Goal: Task Accomplishment & Management: Manage account settings

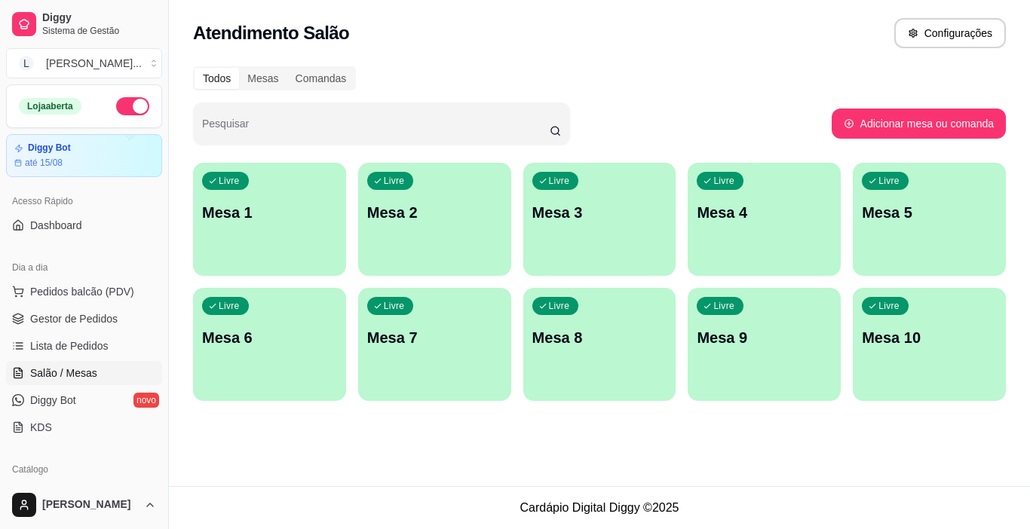
click at [382, 210] on p "Mesa 2" at bounding box center [434, 212] width 135 height 21
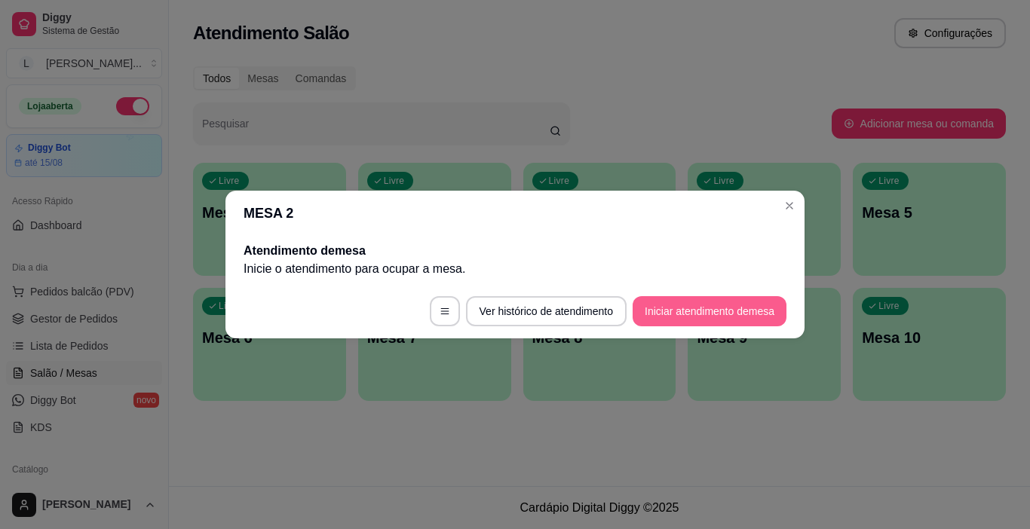
click at [710, 298] on button "Iniciar atendimento de mesa" at bounding box center [710, 311] width 154 height 30
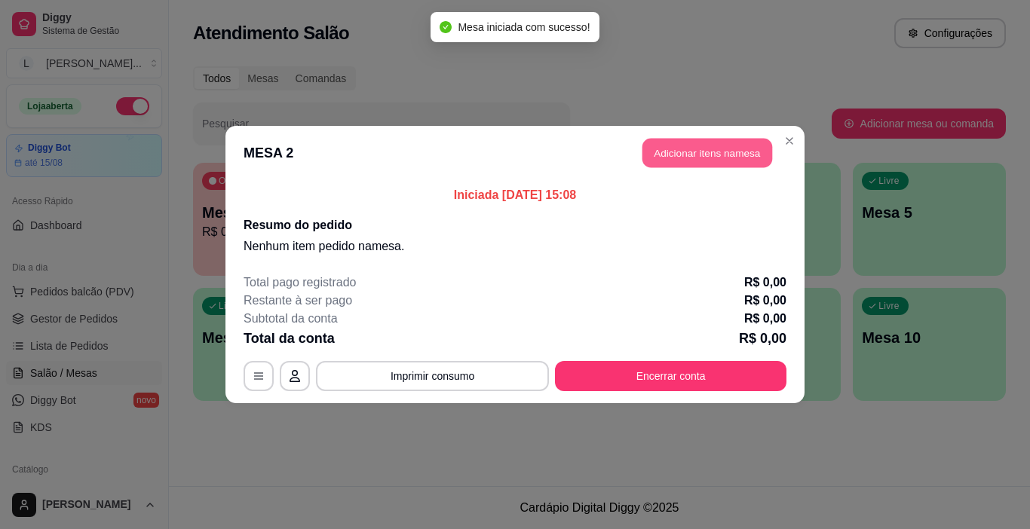
click at [715, 164] on button "Adicionar itens na mesa" at bounding box center [708, 153] width 130 height 29
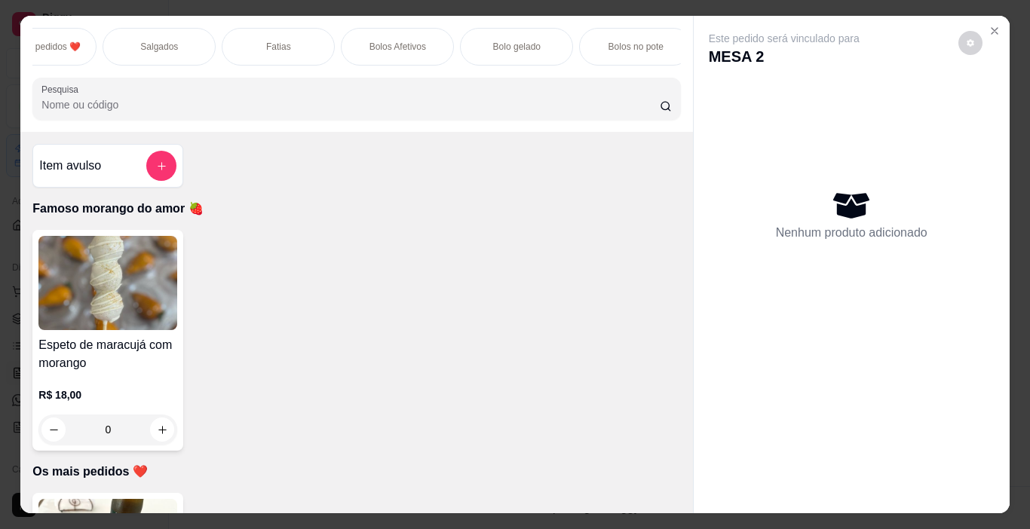
scroll to position [0, 162]
click at [186, 40] on div "Salgados" at bounding box center [165, 47] width 113 height 38
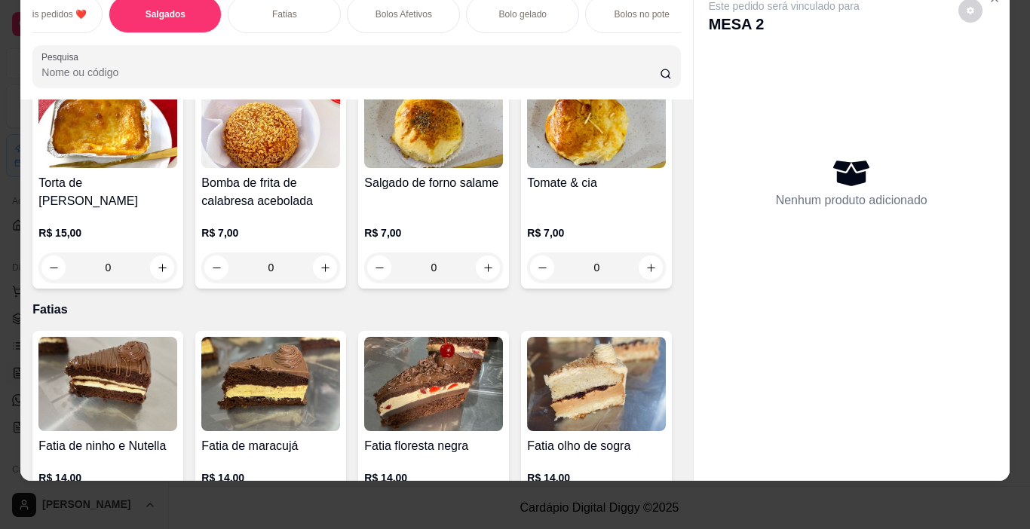
scroll to position [1180, 0]
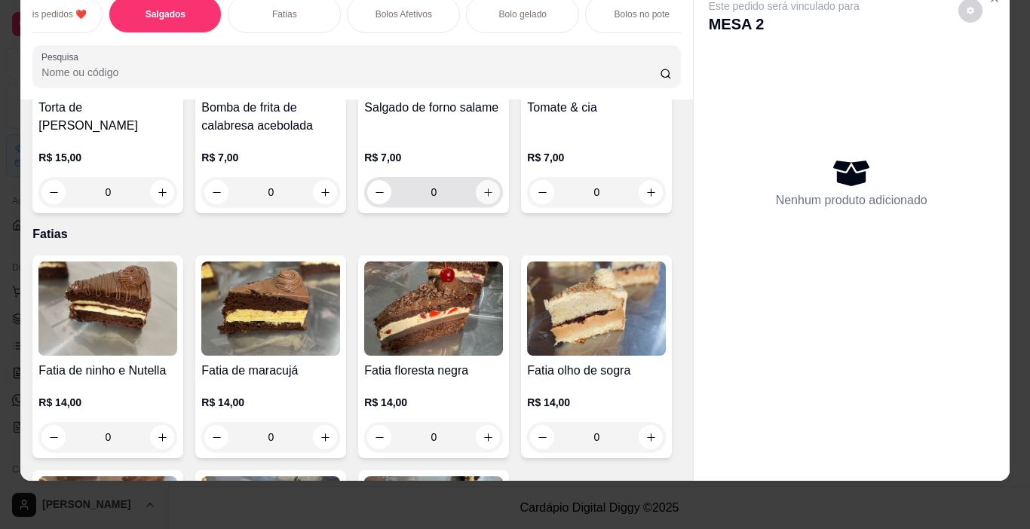
click at [483, 198] on icon "increase-product-quantity" at bounding box center [488, 192] width 11 height 11
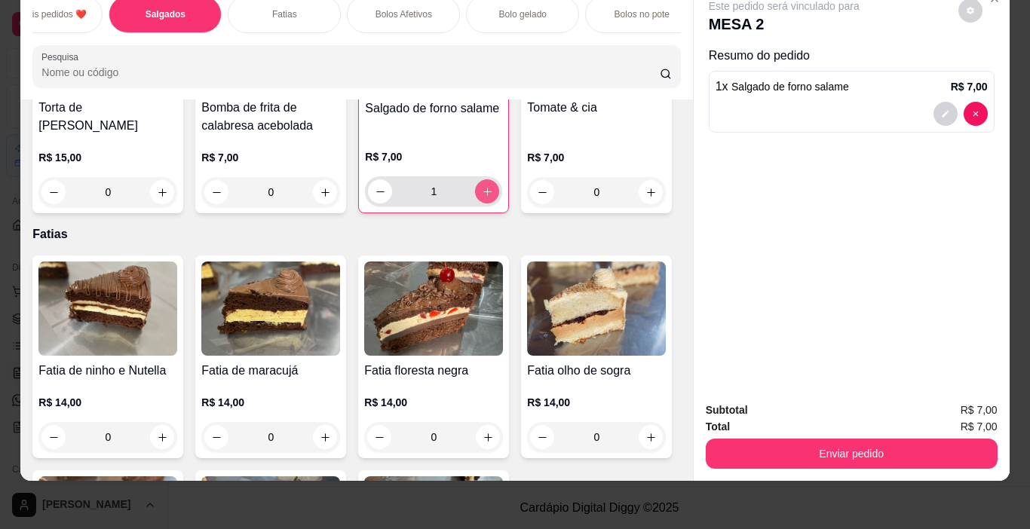
type input "1"
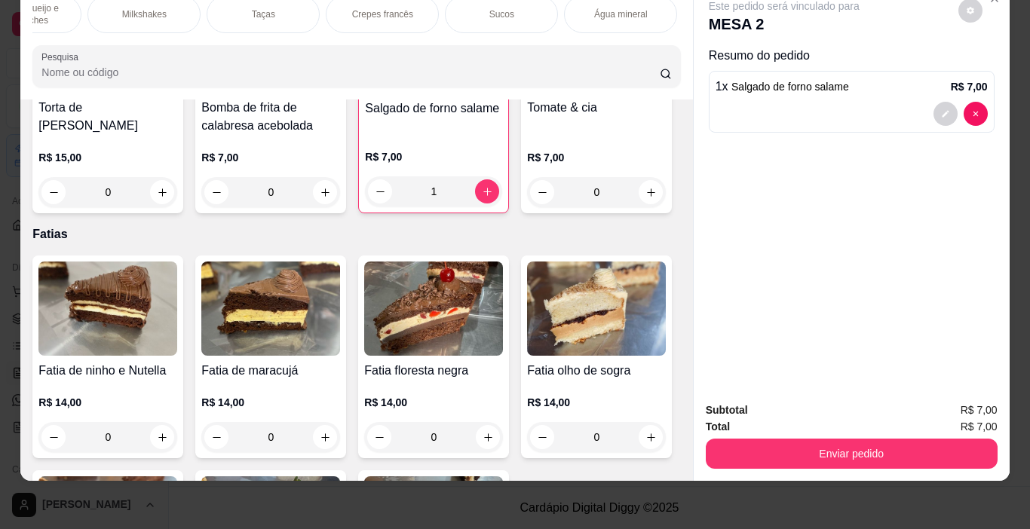
scroll to position [0, 1767]
click at [493, 12] on div "Sucos" at bounding box center [466, 14] width 113 height 38
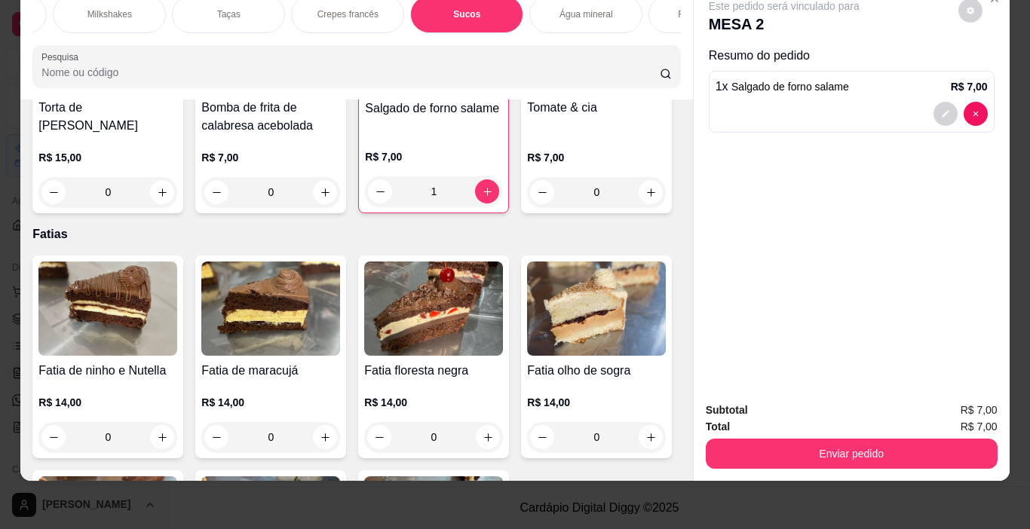
scroll to position [6955, 0]
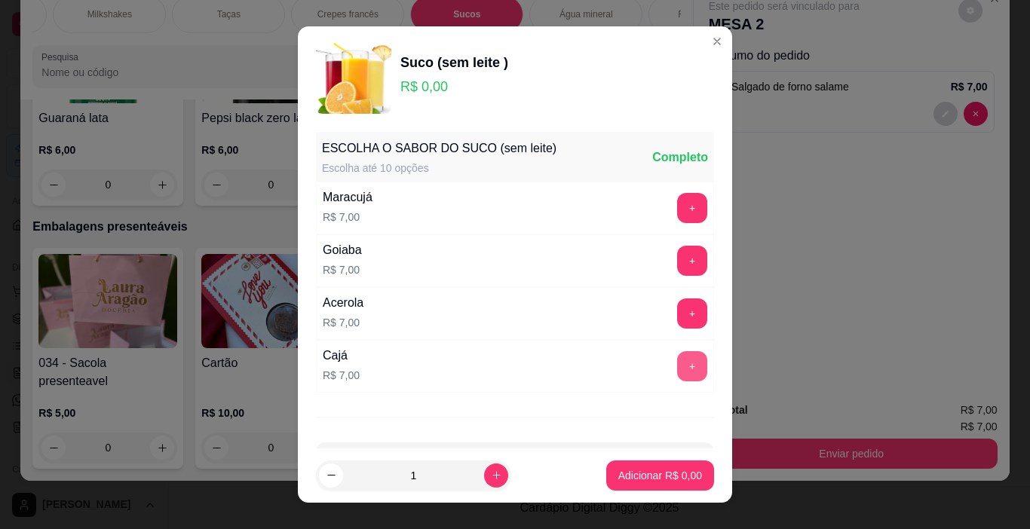
click at [677, 367] on button "+" at bounding box center [692, 366] width 30 height 30
click at [652, 472] on p "Adicionar R$ 7,00" at bounding box center [660, 475] width 84 height 15
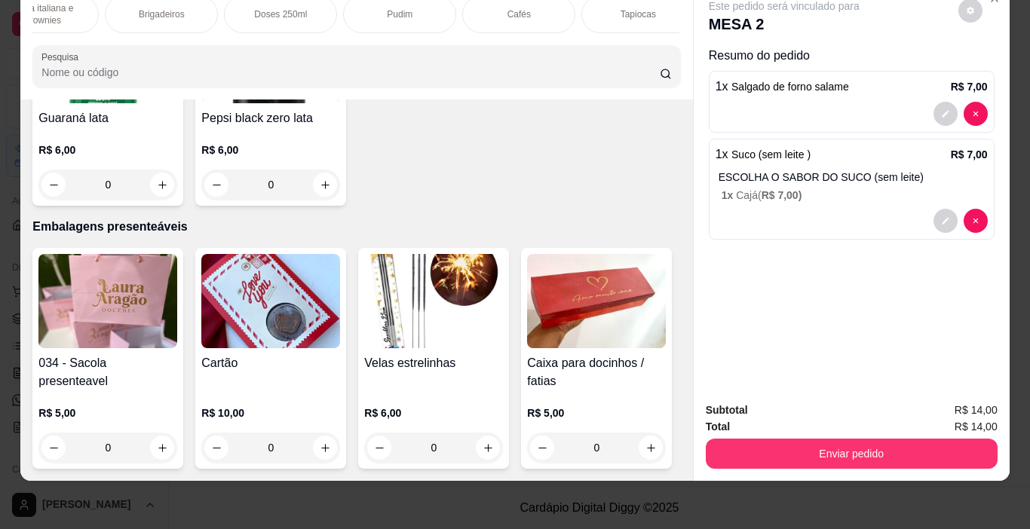
scroll to position [0, 836]
click at [210, 8] on p "Brigadeiros" at bounding box center [207, 14] width 46 height 12
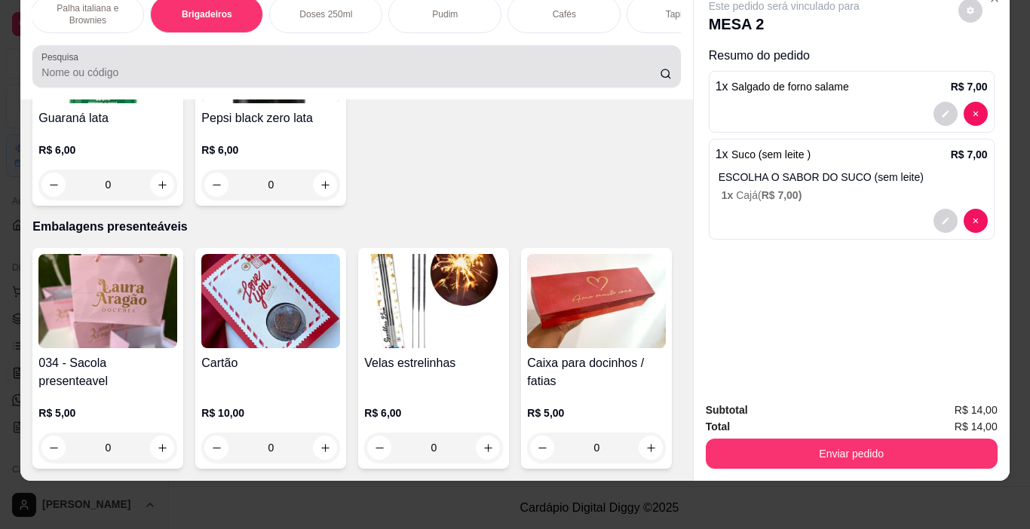
scroll to position [3714, 0]
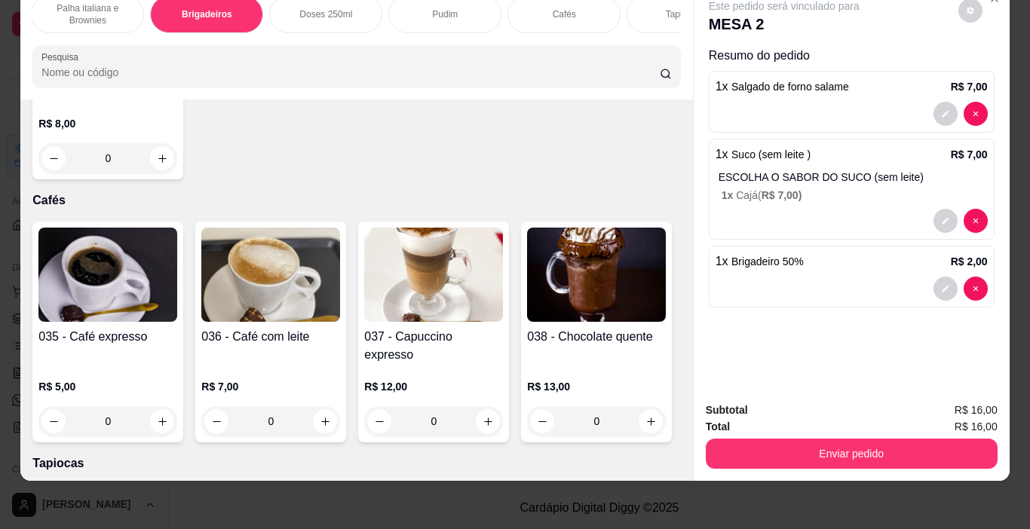
type input "2"
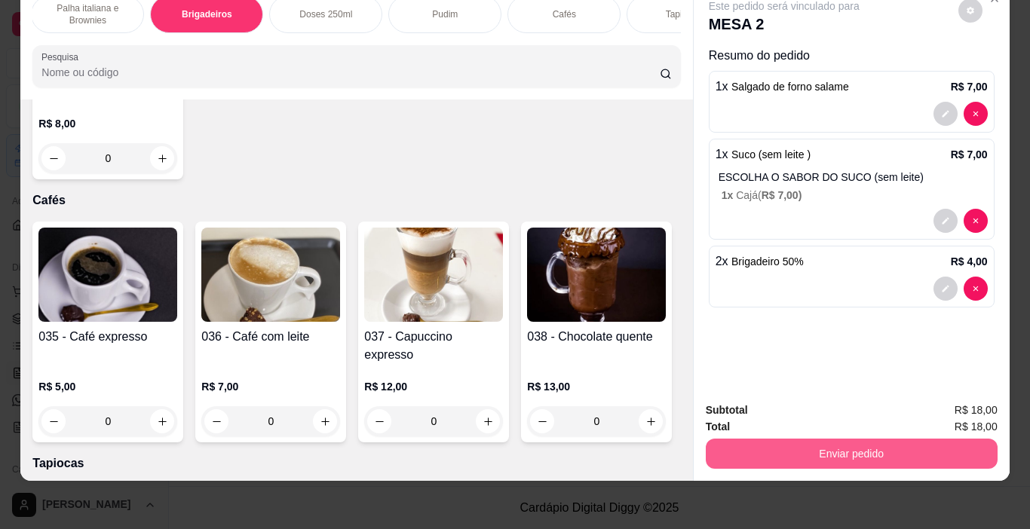
click at [817, 448] on button "Enviar pedido" at bounding box center [852, 454] width 292 height 30
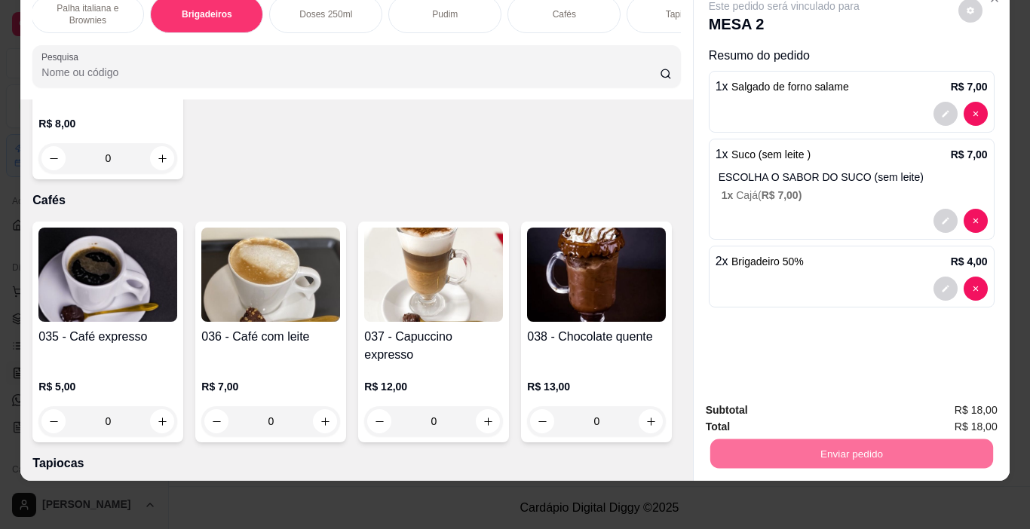
click at [793, 398] on button "Não registrar e enviar pedido" at bounding box center [801, 405] width 157 height 29
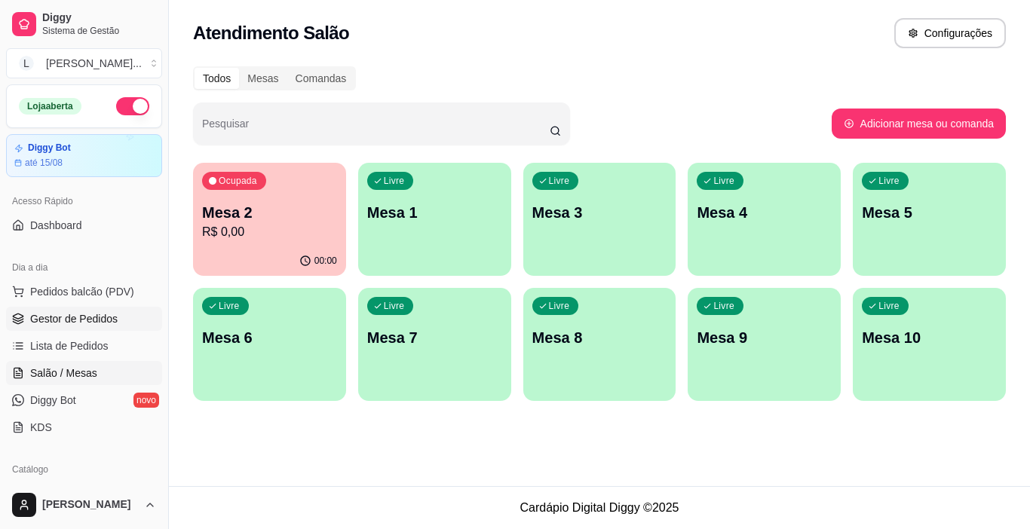
click at [115, 321] on span "Gestor de Pedidos" at bounding box center [73, 318] width 87 height 15
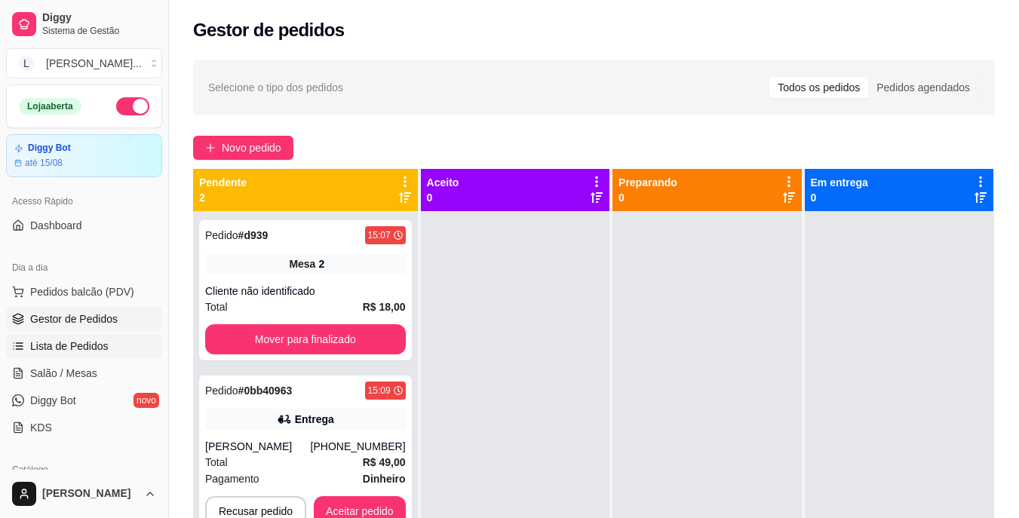
click at [100, 344] on span "Lista de Pedidos" at bounding box center [69, 346] width 78 height 15
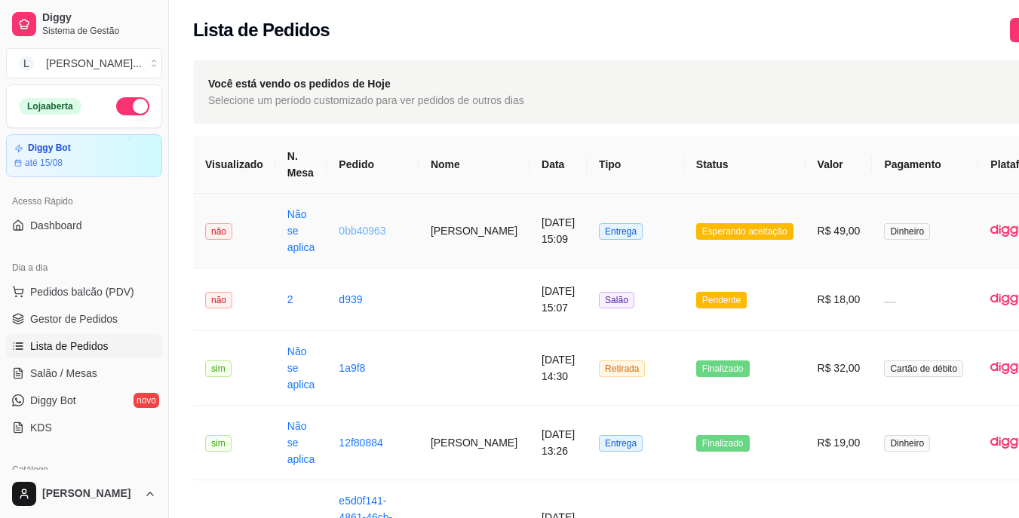
click at [360, 225] on link "0bb40963" at bounding box center [362, 231] width 47 height 12
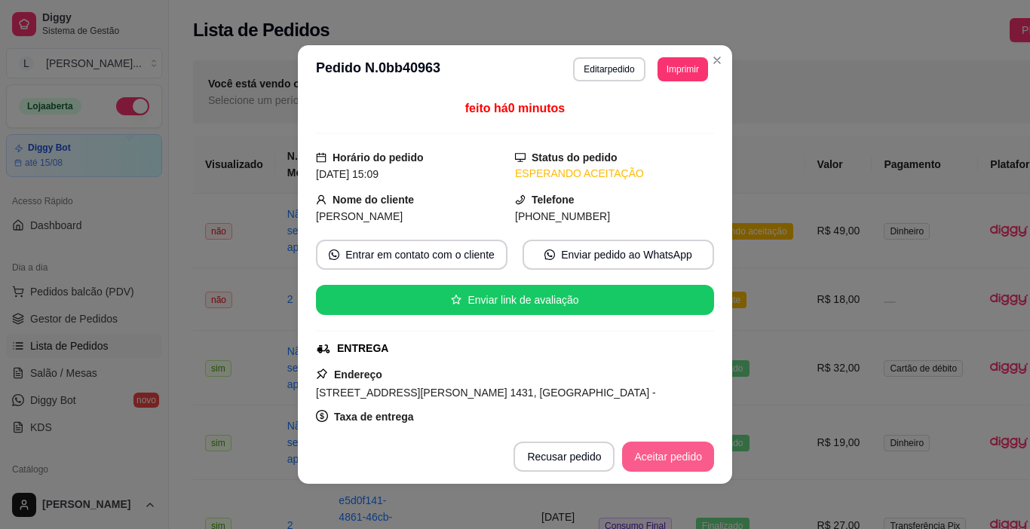
click at [646, 459] on button "Aceitar pedido" at bounding box center [668, 457] width 92 height 30
click at [646, 459] on button "Mover para preparo" at bounding box center [655, 457] width 117 height 30
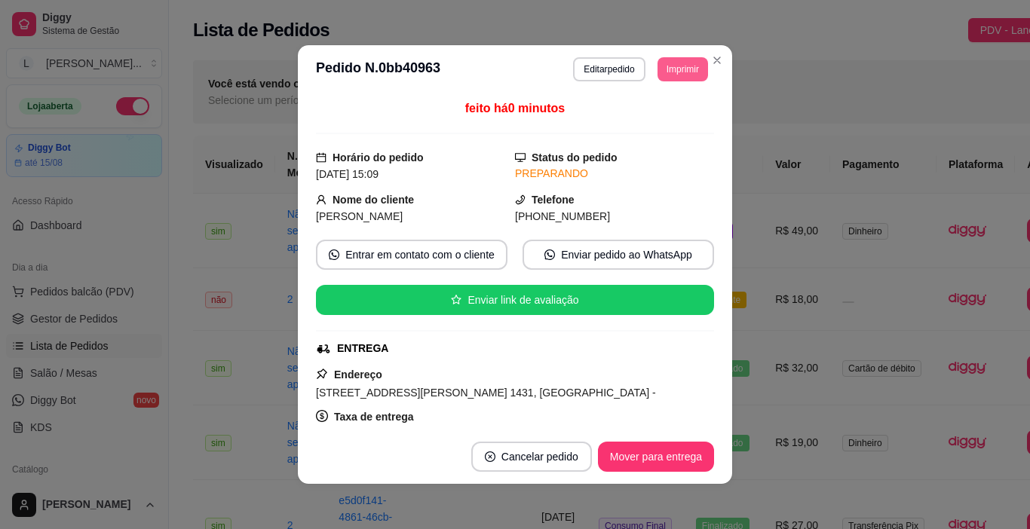
click at [680, 65] on button "Imprimir" at bounding box center [683, 69] width 51 height 24
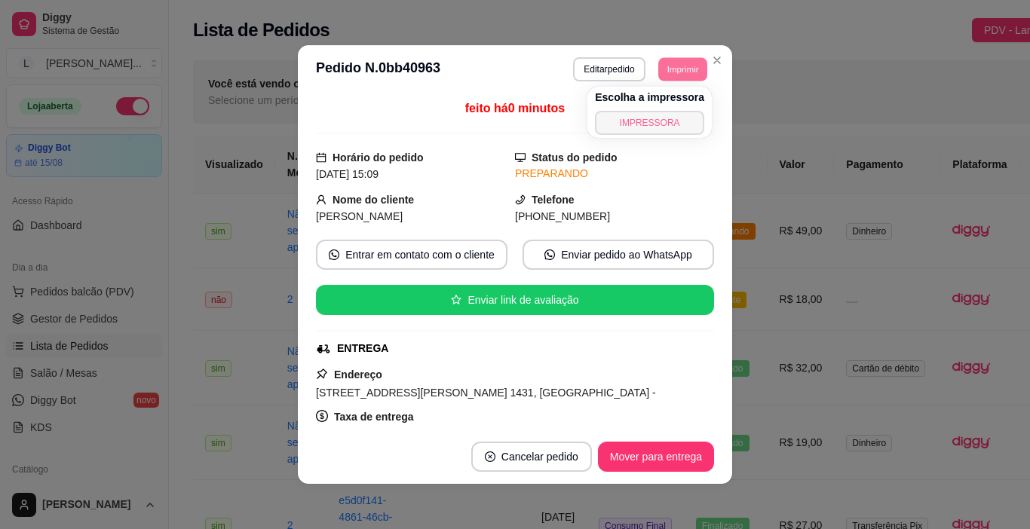
click at [659, 116] on button "IMPRESSORA" at bounding box center [649, 123] width 109 height 24
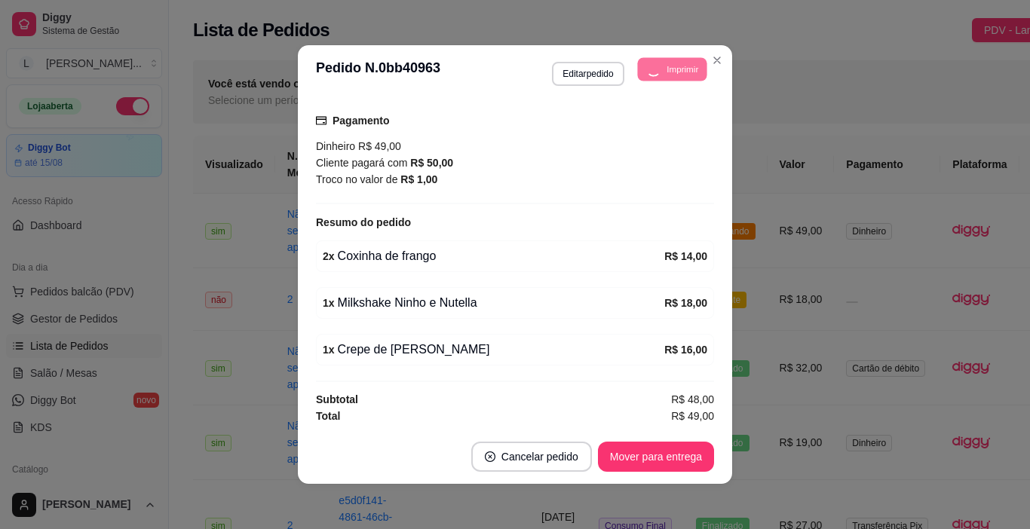
scroll to position [388, 0]
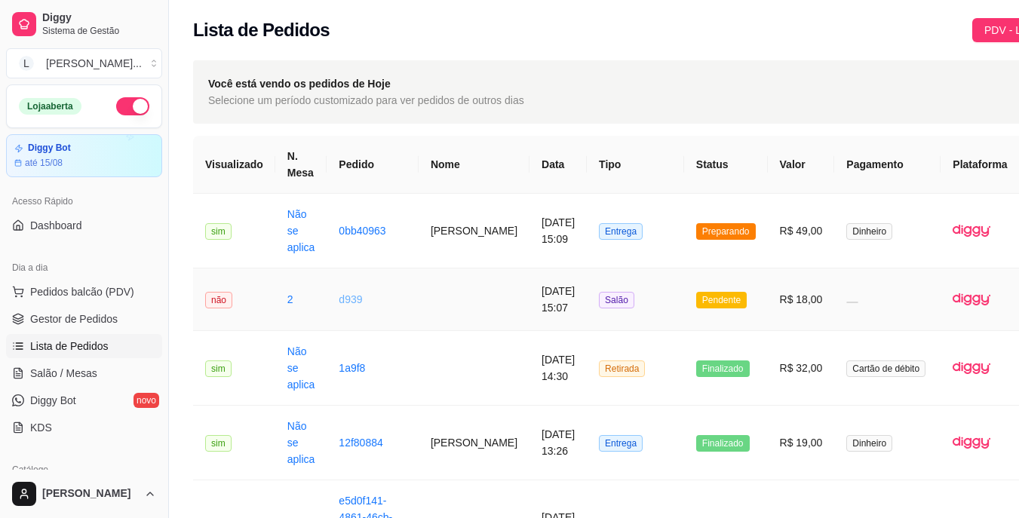
click at [351, 303] on link "d939" at bounding box center [350, 299] width 23 height 12
click at [358, 234] on link "0bb40963" at bounding box center [362, 231] width 47 height 12
click at [357, 230] on link "0bb40963" at bounding box center [362, 231] width 47 height 12
click at [348, 302] on link "d939" at bounding box center [350, 299] width 23 height 12
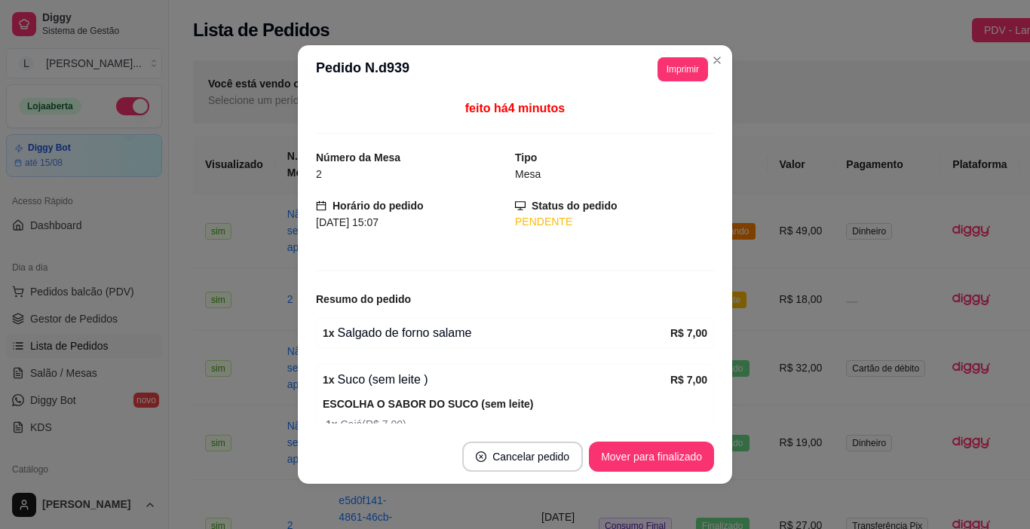
scroll to position [121, 0]
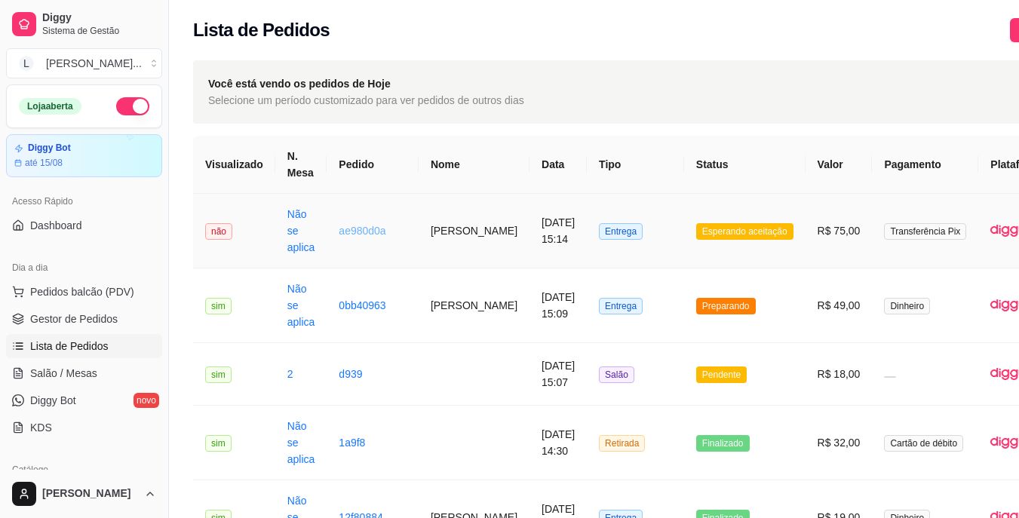
click at [367, 232] on link "ae980d0a" at bounding box center [362, 231] width 47 height 12
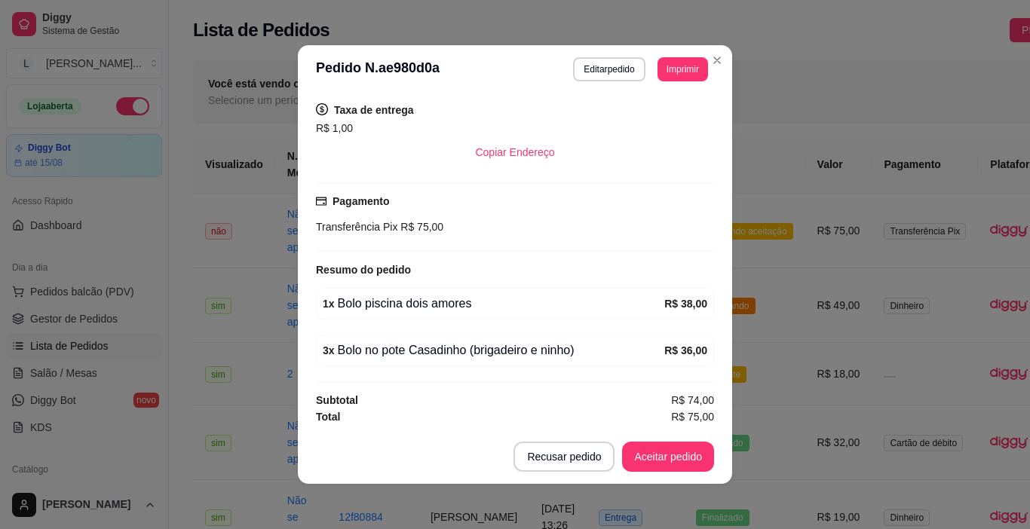
scroll to position [308, 0]
click at [657, 452] on button "Aceitar pedido" at bounding box center [668, 457] width 92 height 30
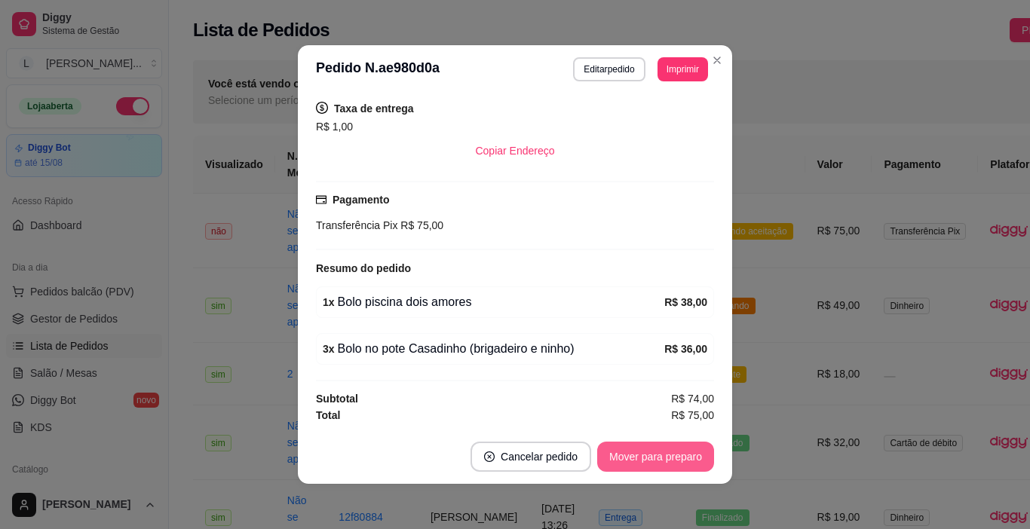
click at [657, 458] on button "Mover para preparo" at bounding box center [655, 457] width 117 height 30
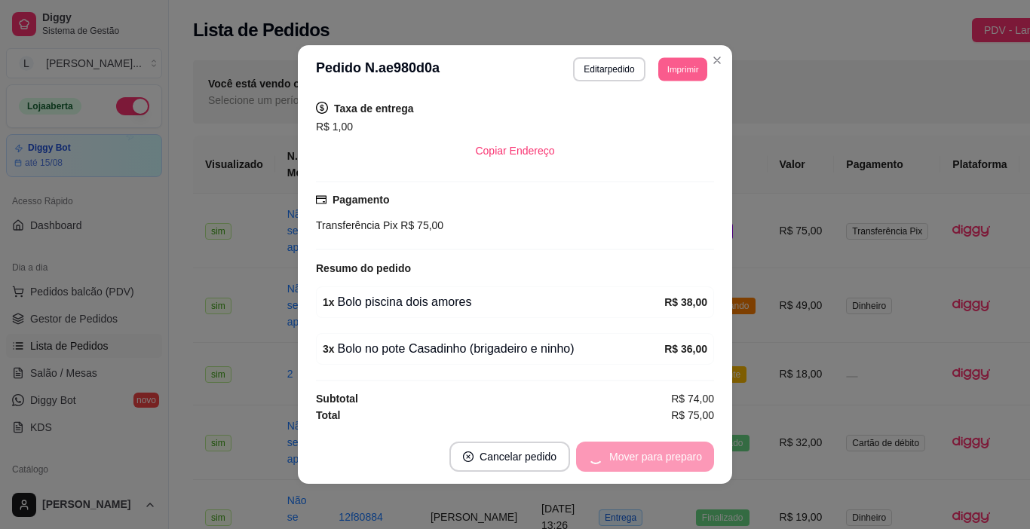
click at [680, 69] on button "Imprimir" at bounding box center [682, 68] width 49 height 23
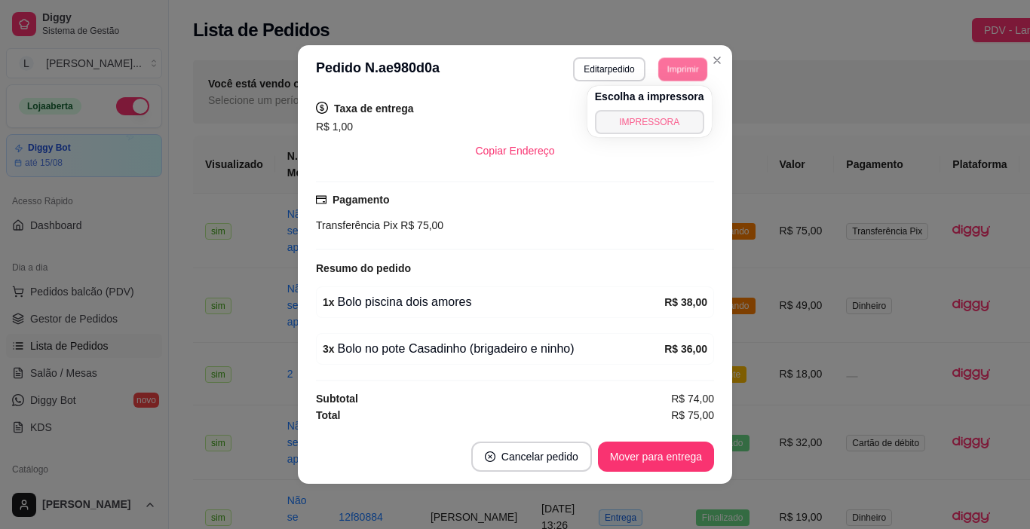
click at [663, 121] on button "IMPRESSORA" at bounding box center [649, 122] width 109 height 24
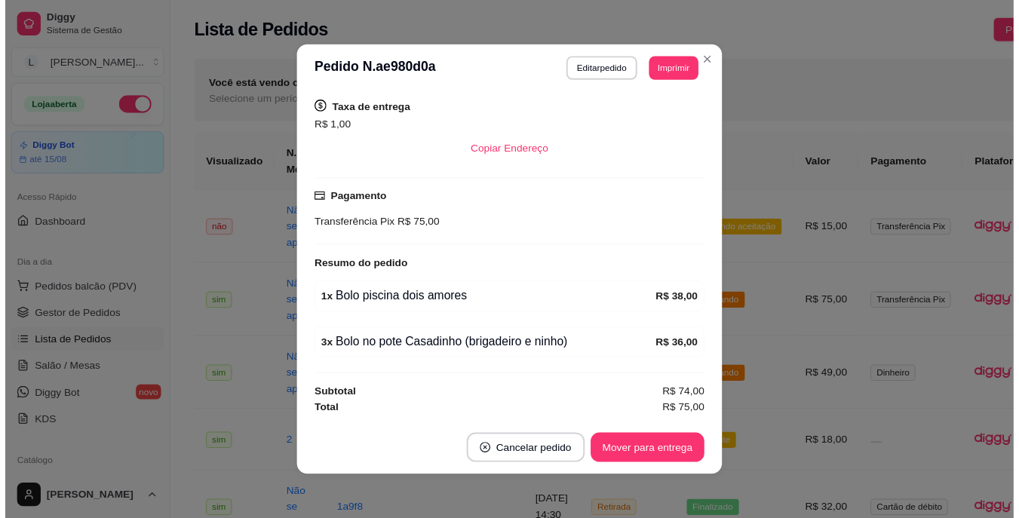
scroll to position [3, 0]
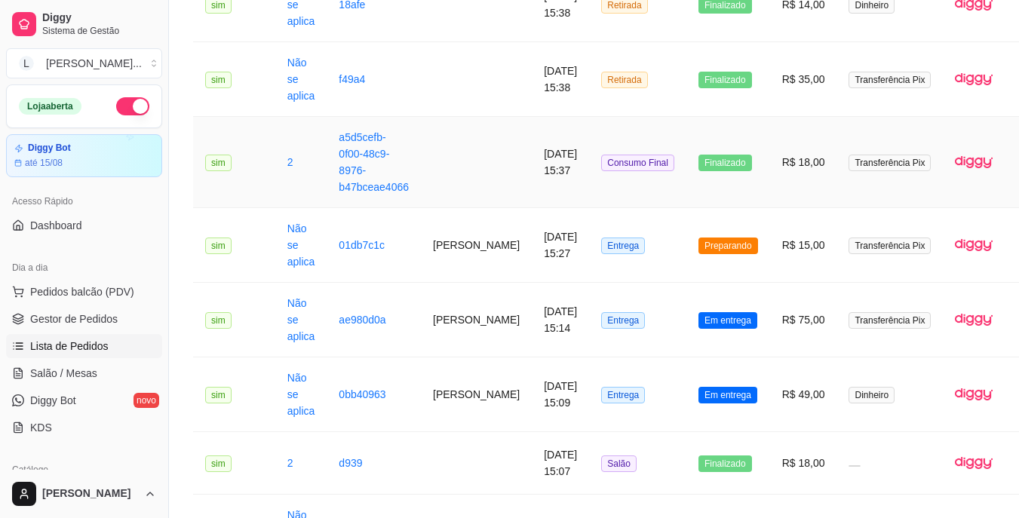
scroll to position [302, 0]
click at [361, 243] on link "01db7c1c" at bounding box center [362, 244] width 46 height 12
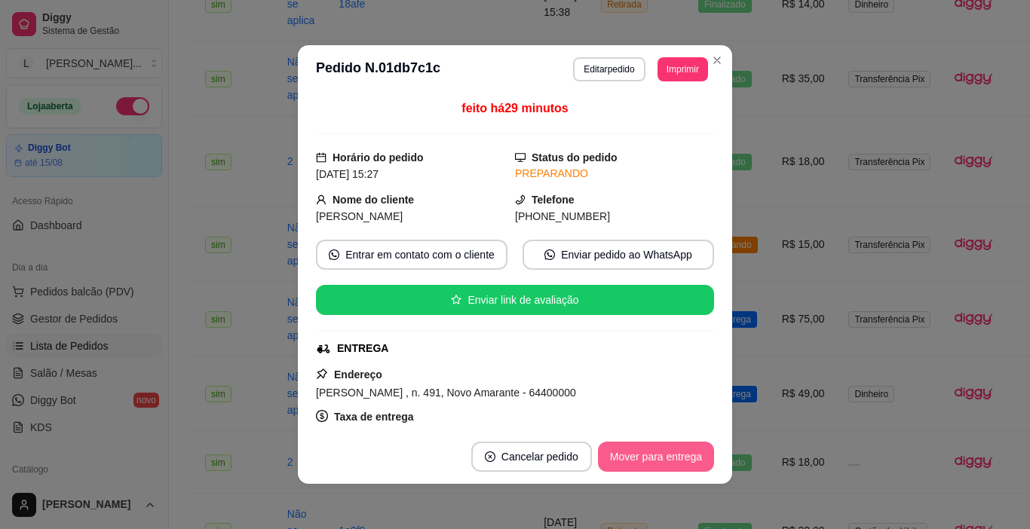
click at [621, 454] on button "Mover para entrega" at bounding box center [656, 457] width 116 height 30
click at [622, 453] on div "Mover para entrega" at bounding box center [645, 457] width 137 height 30
click at [622, 453] on button "Mover para finalizado" at bounding box center [651, 457] width 125 height 30
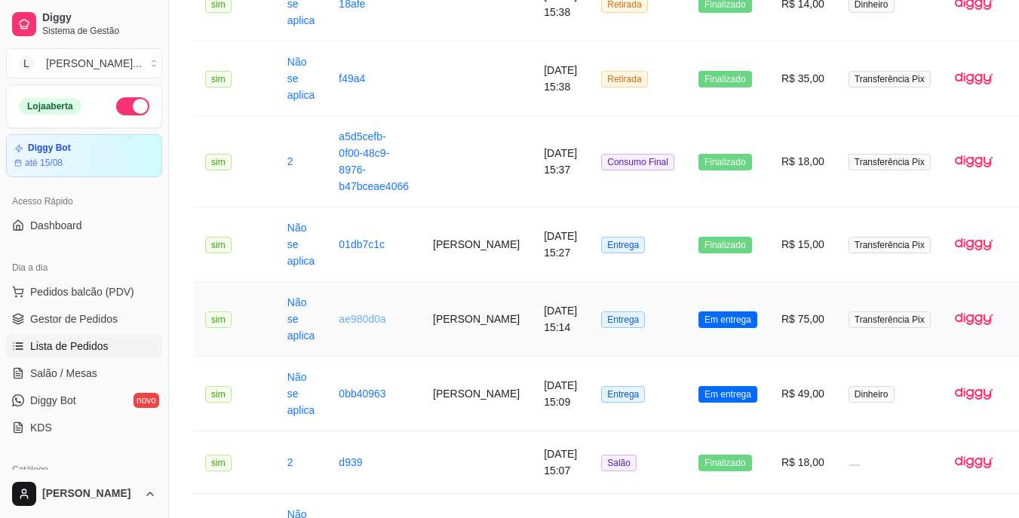
click at [348, 324] on link "ae980d0a" at bounding box center [362, 319] width 47 height 12
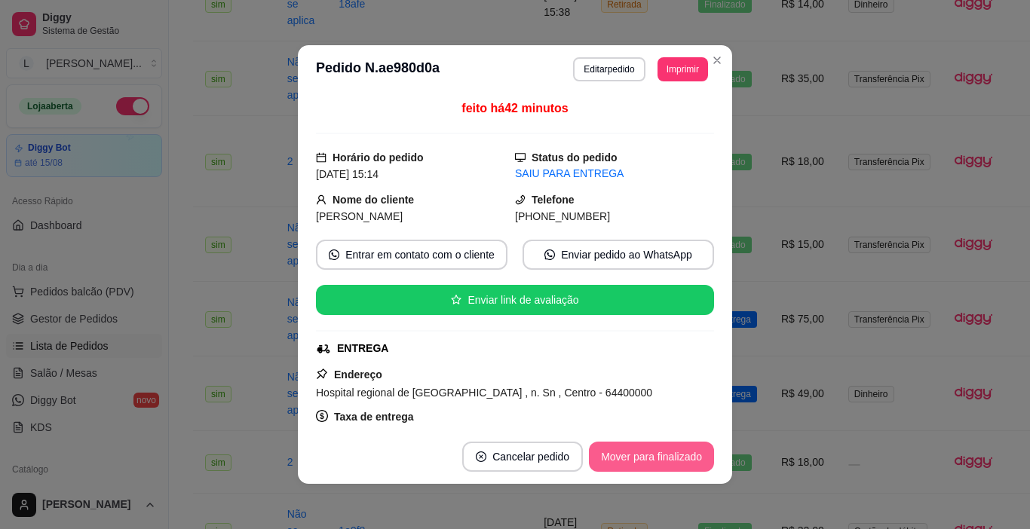
click at [668, 464] on button "Mover para finalizado" at bounding box center [651, 457] width 125 height 30
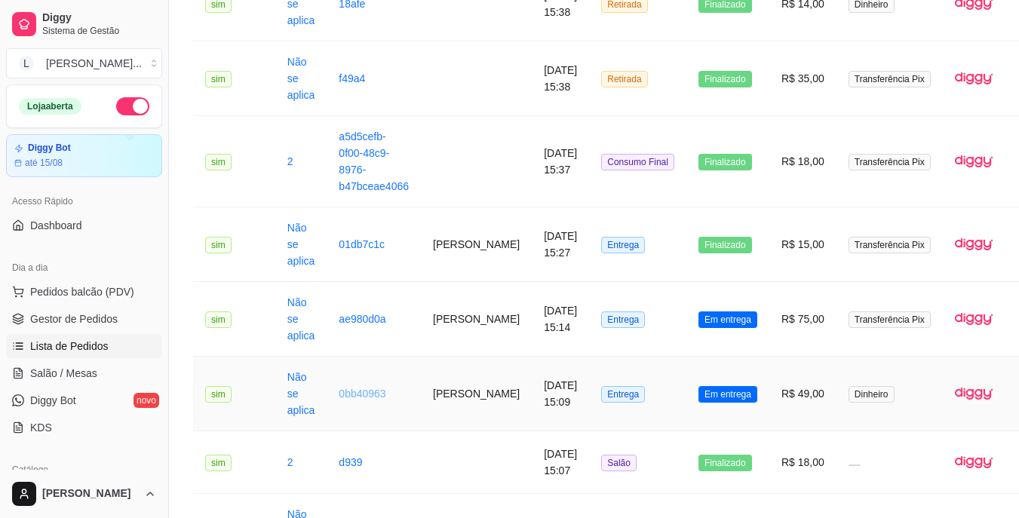
click at [343, 391] on link "0bb40963" at bounding box center [362, 394] width 47 height 12
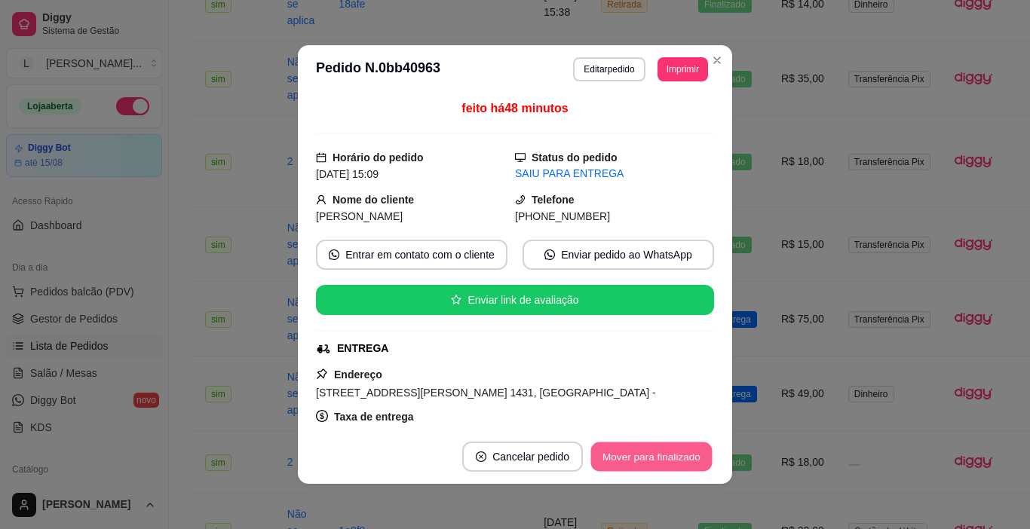
click at [619, 450] on button "Mover para finalizado" at bounding box center [651, 457] width 121 height 29
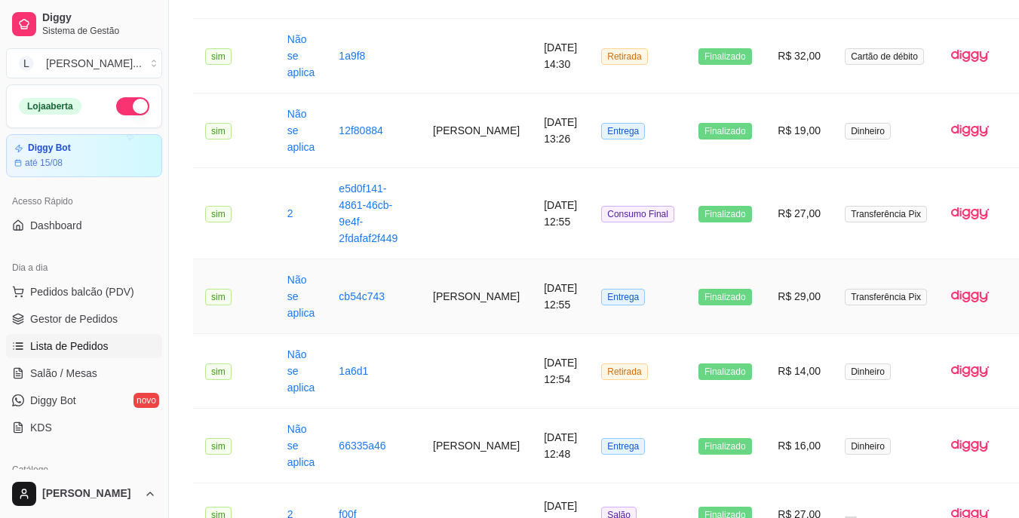
scroll to position [754, 0]
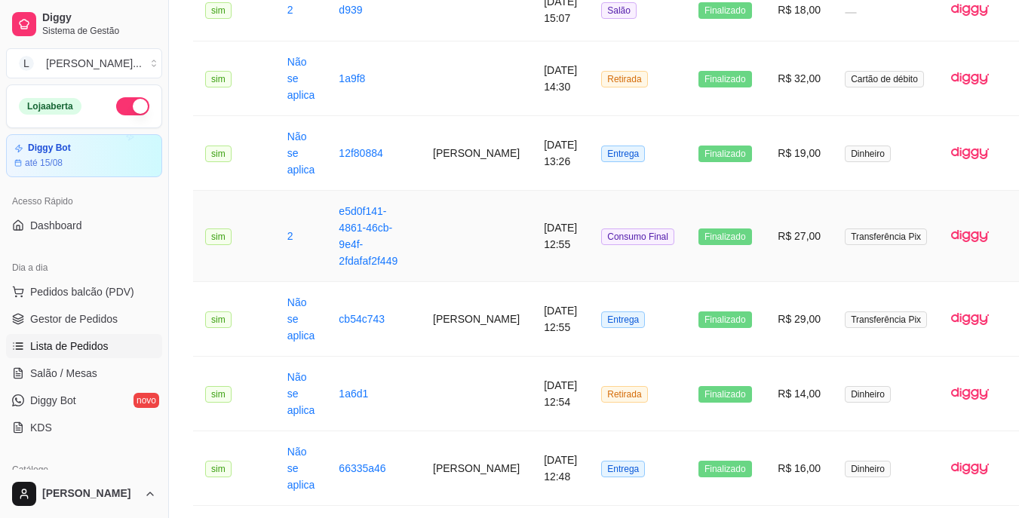
click at [532, 246] on td "[DATE] 12:55" at bounding box center [560, 236] width 57 height 91
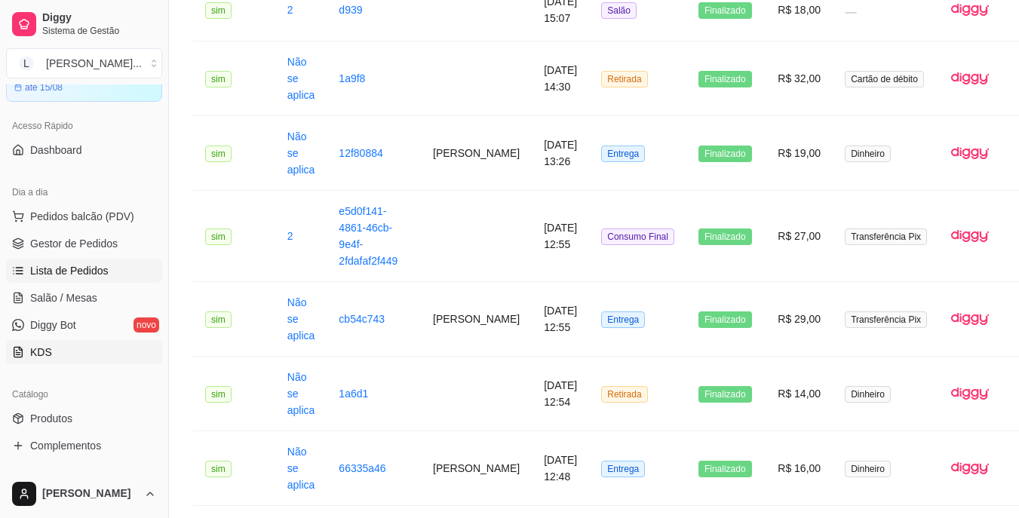
scroll to position [0, 0]
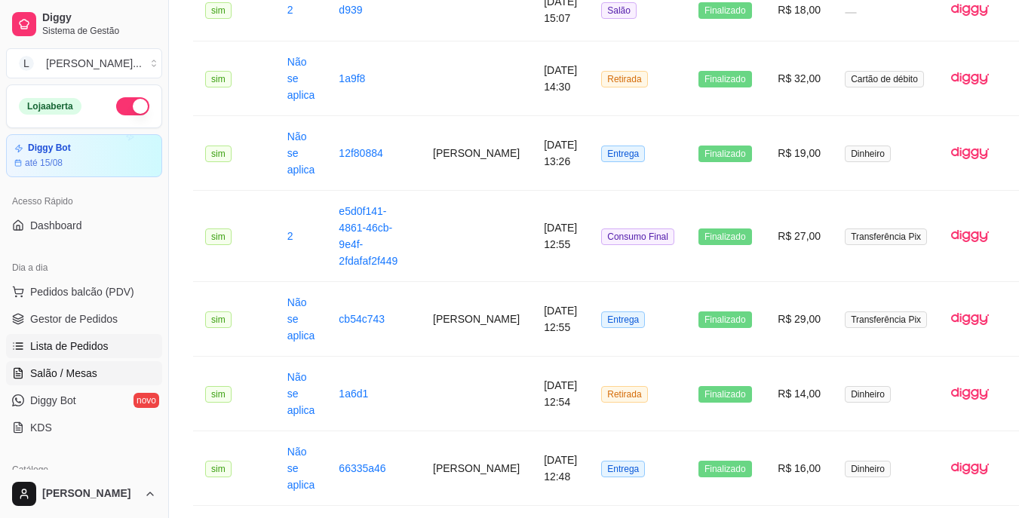
click at [87, 369] on span "Salão / Mesas" at bounding box center [63, 373] width 67 height 15
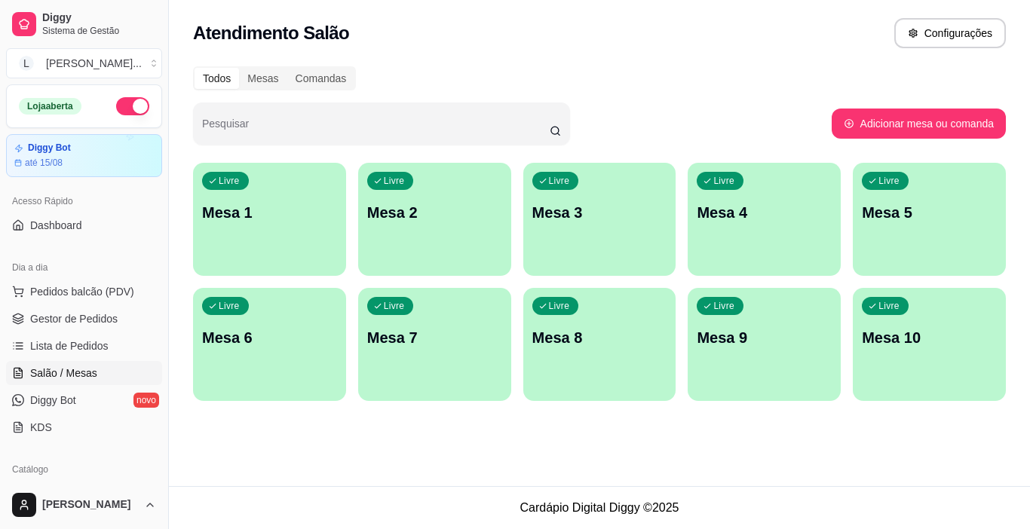
click at [277, 251] on div "Livre Mesa 1" at bounding box center [269, 210] width 153 height 95
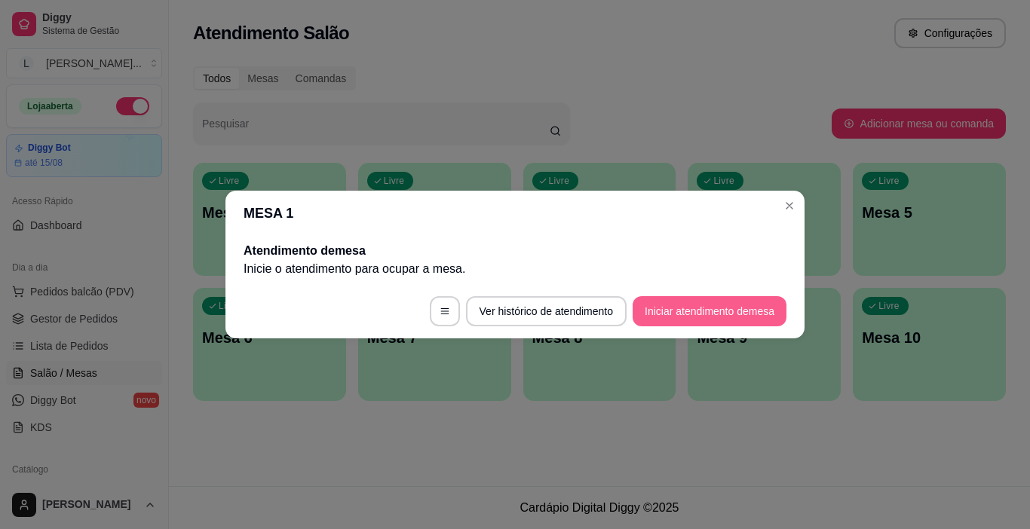
click at [677, 315] on button "Iniciar atendimento de mesa" at bounding box center [710, 311] width 154 height 30
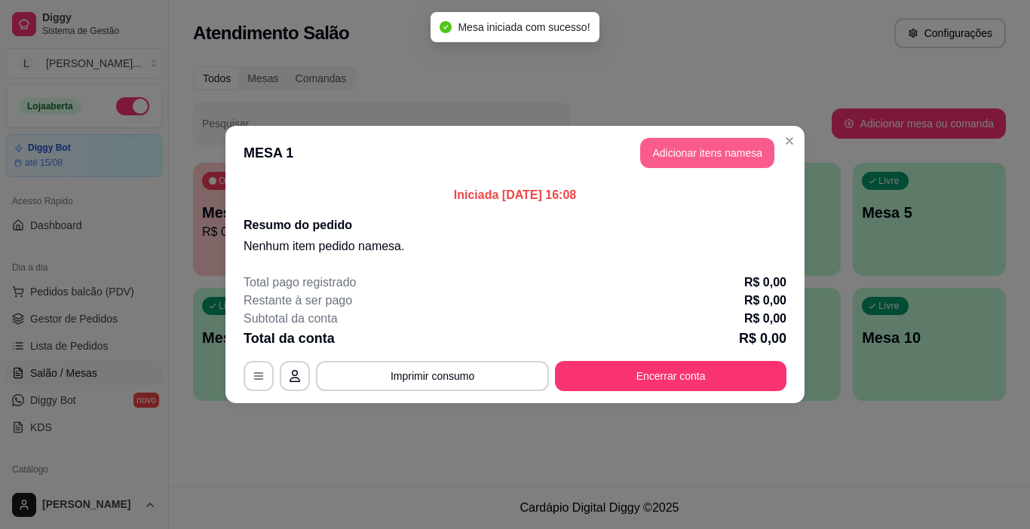
click at [709, 163] on button "Adicionar itens na mesa" at bounding box center [707, 153] width 134 height 30
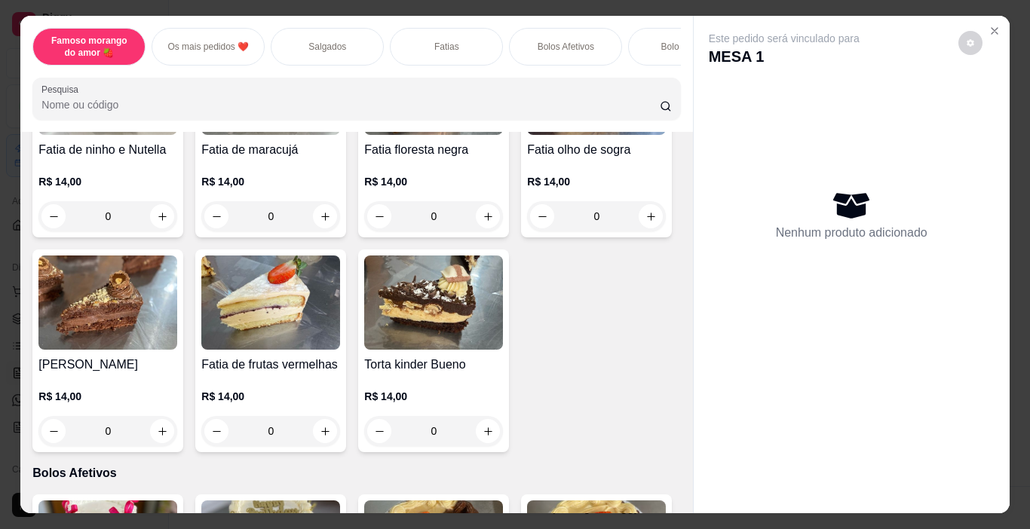
scroll to position [1508, 0]
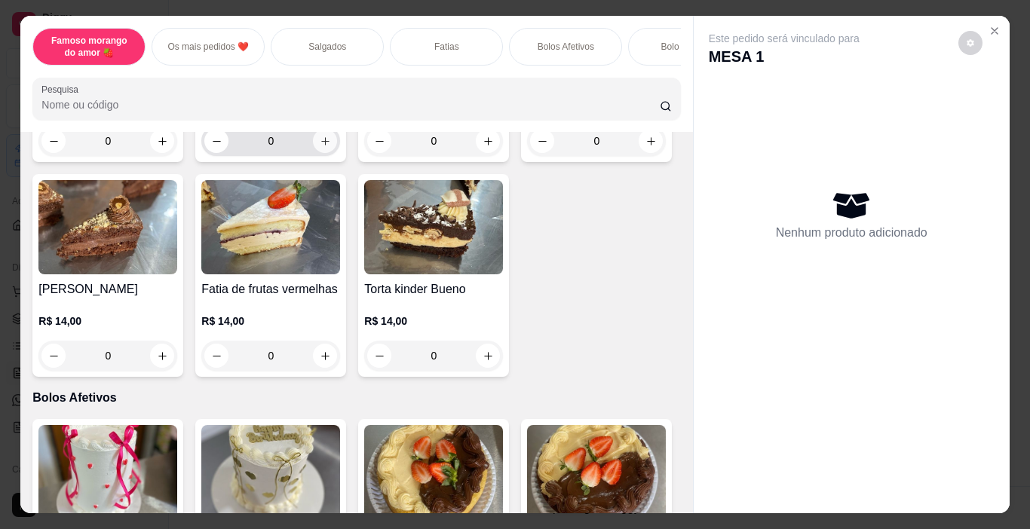
click at [322, 147] on icon "increase-product-quantity" at bounding box center [325, 141] width 11 height 11
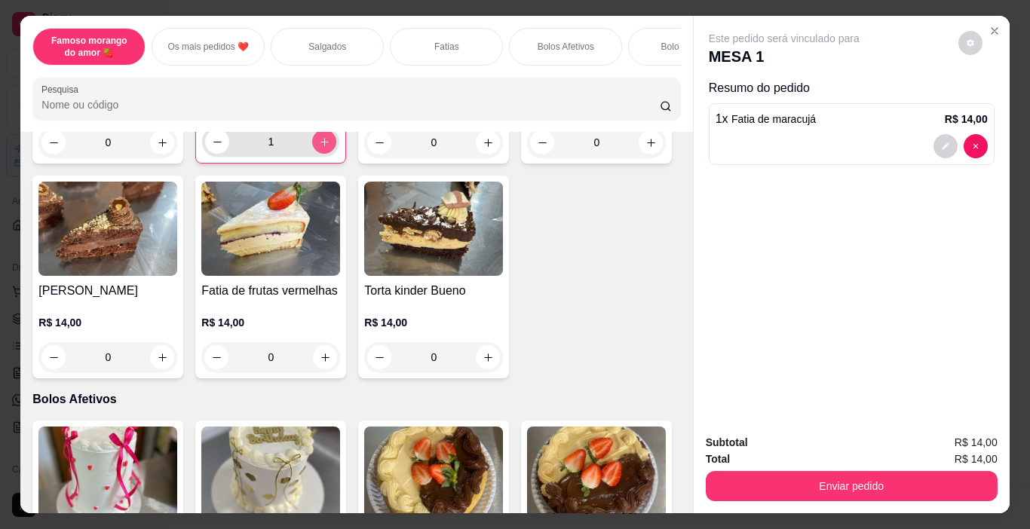
type input "1"
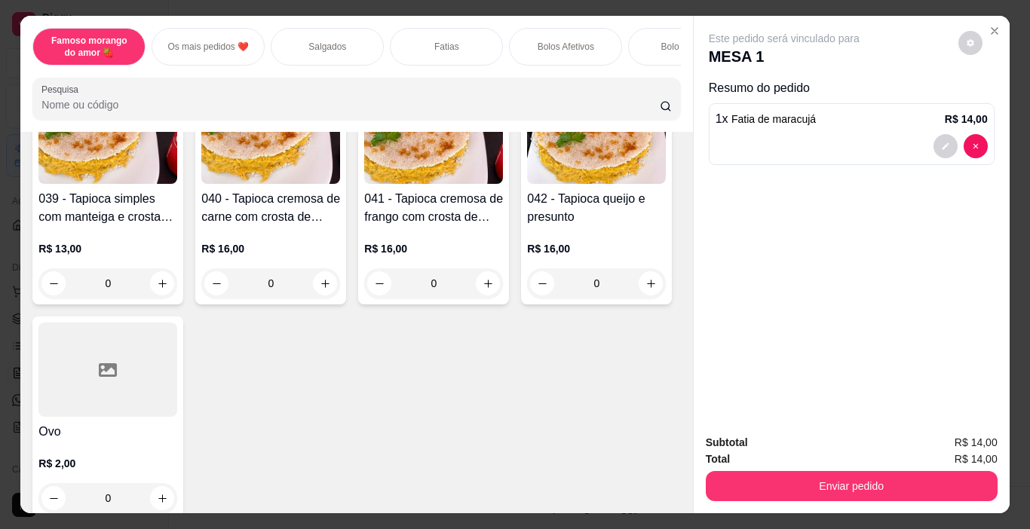
scroll to position [3997, 0]
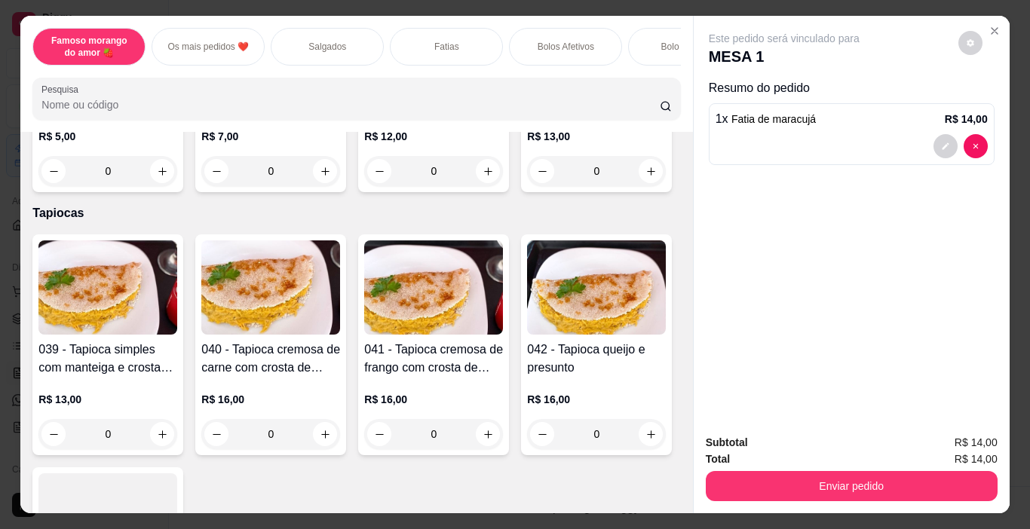
type input "1"
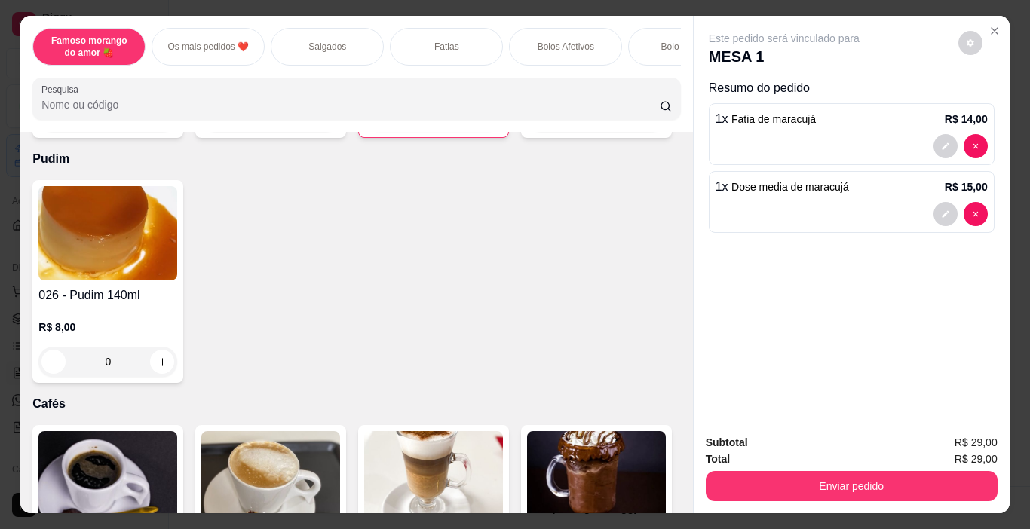
scroll to position [3696, 0]
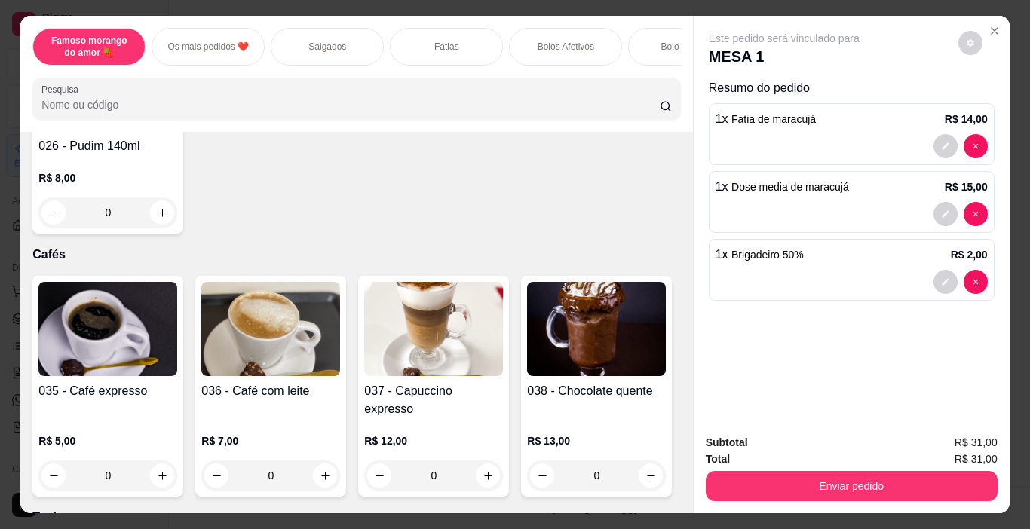
type input "3"
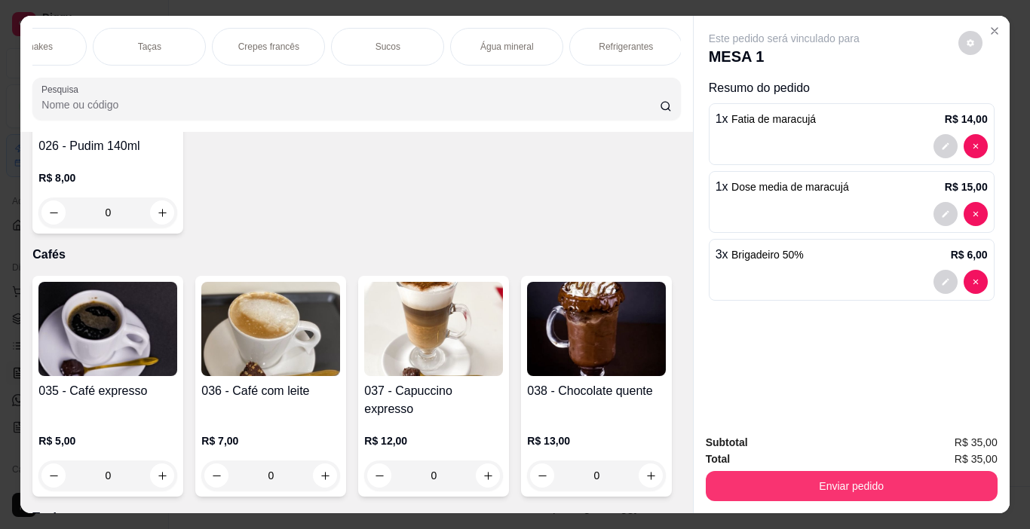
scroll to position [0, 1968]
click at [517, 41] on p "Refrigerantes" at bounding box center [504, 47] width 54 height 12
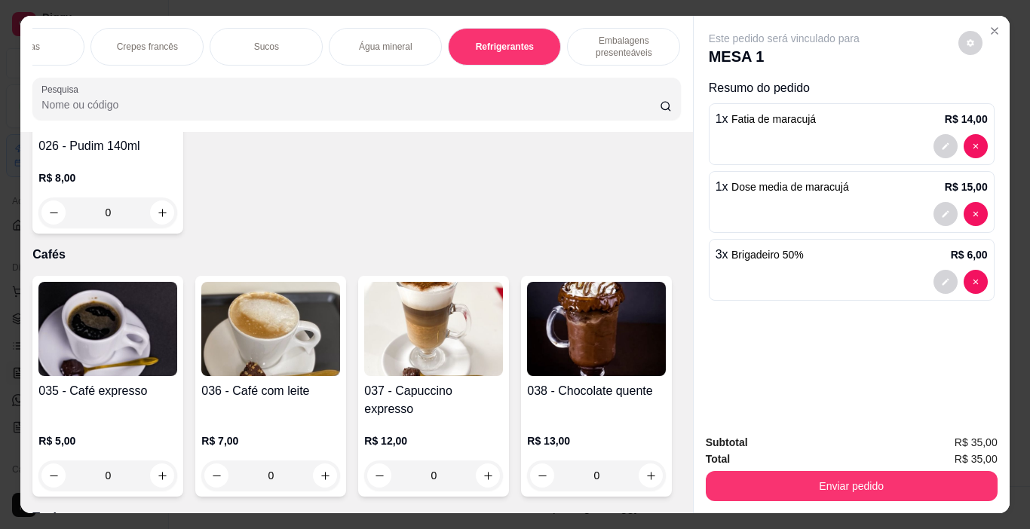
scroll to position [38, 0]
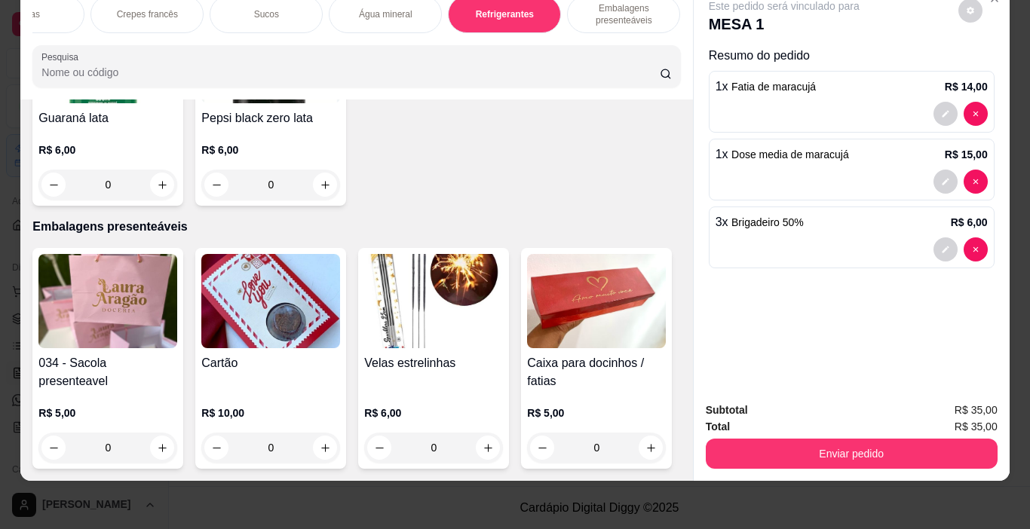
type input "1"
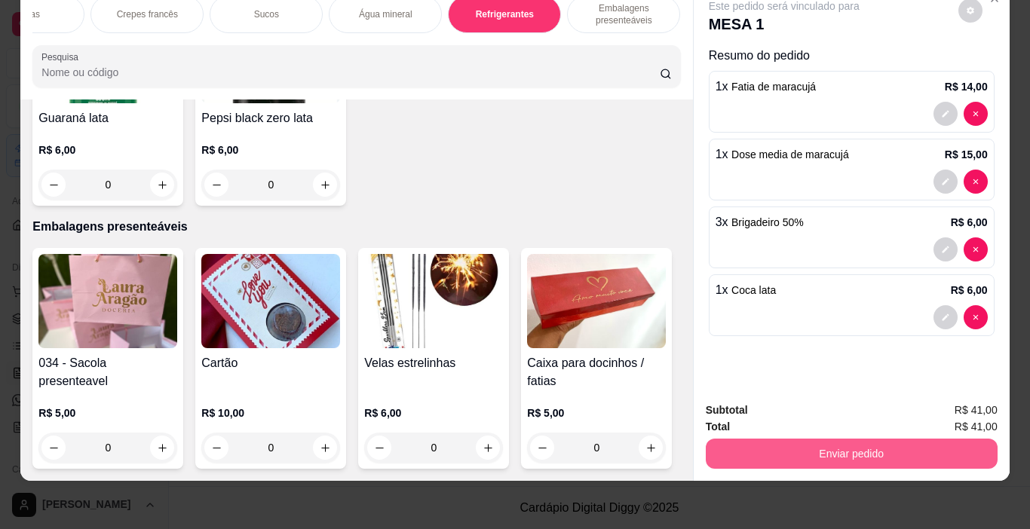
click at [848, 439] on button "Enviar pedido" at bounding box center [852, 454] width 292 height 30
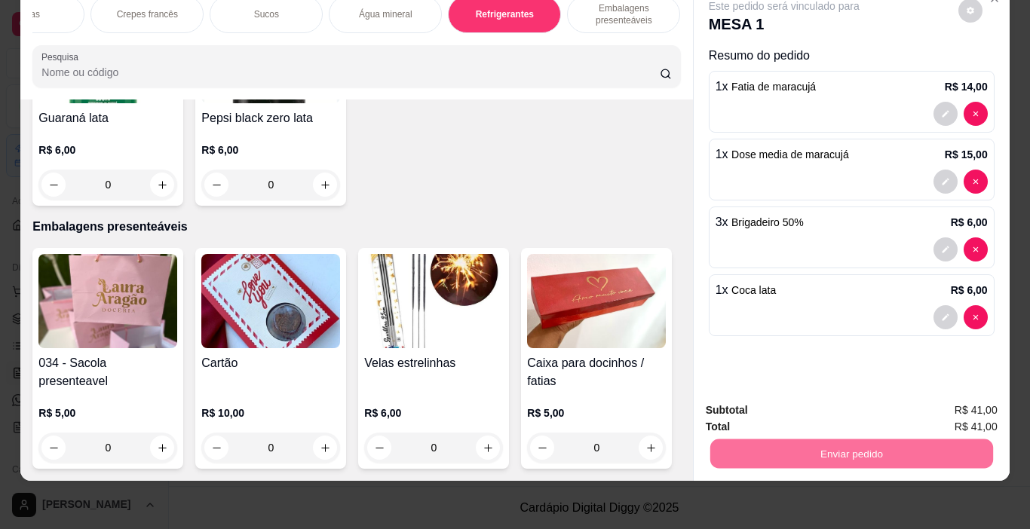
click at [775, 400] on button "Não registrar e enviar pedido" at bounding box center [801, 405] width 157 height 29
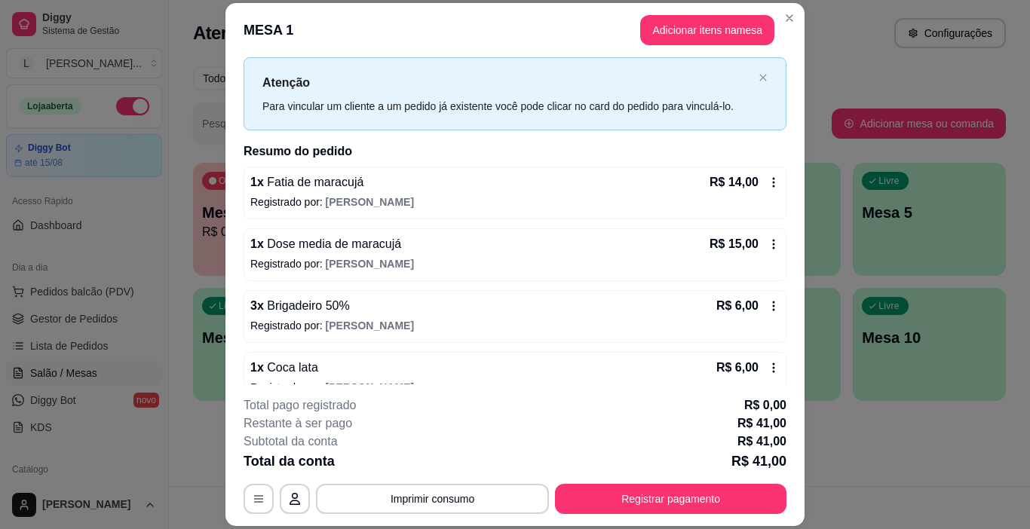
scroll to position [59, 0]
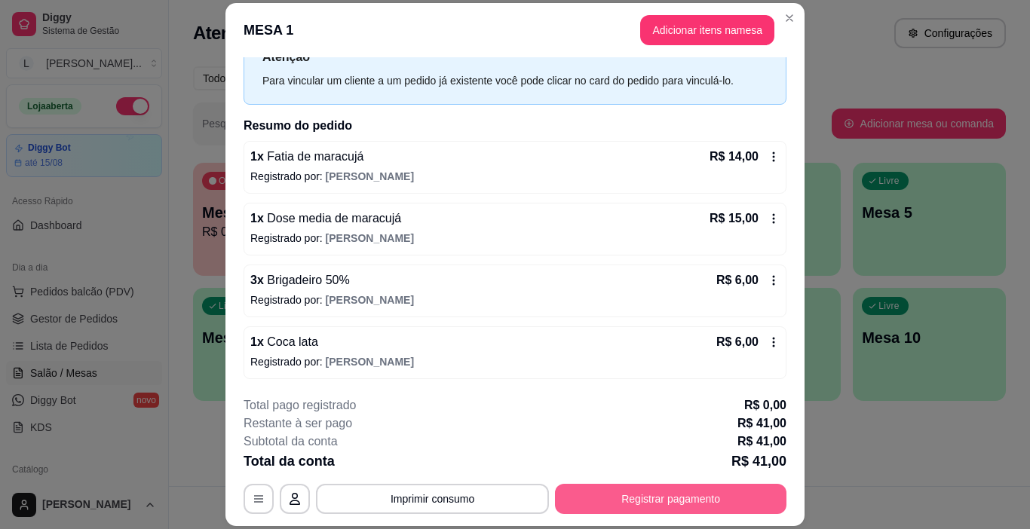
click at [646, 499] on button "Registrar pagamento" at bounding box center [671, 499] width 232 height 30
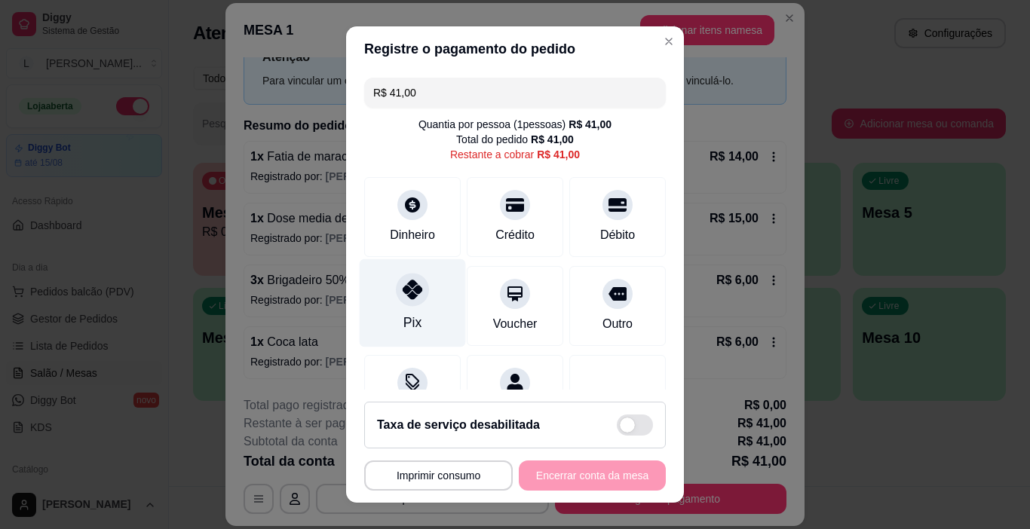
click at [386, 293] on div "Pix" at bounding box center [413, 303] width 106 height 88
type input "R$ 0,00"
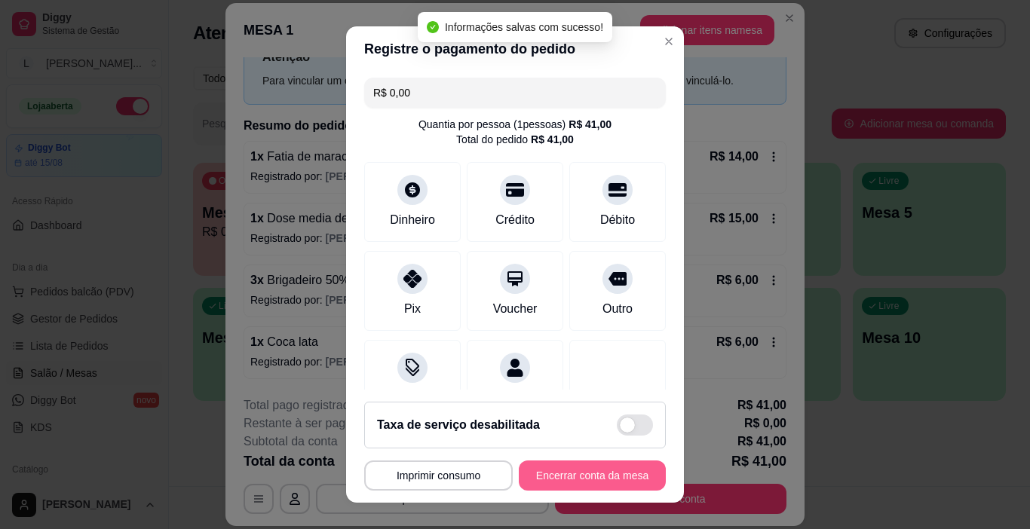
click at [592, 480] on button "Encerrar conta da mesa" at bounding box center [592, 476] width 147 height 30
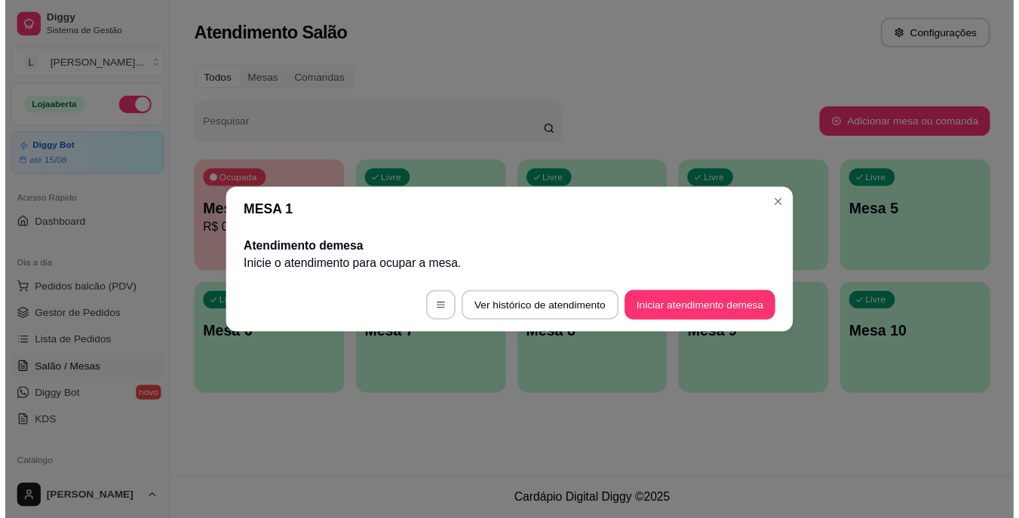
scroll to position [0, 0]
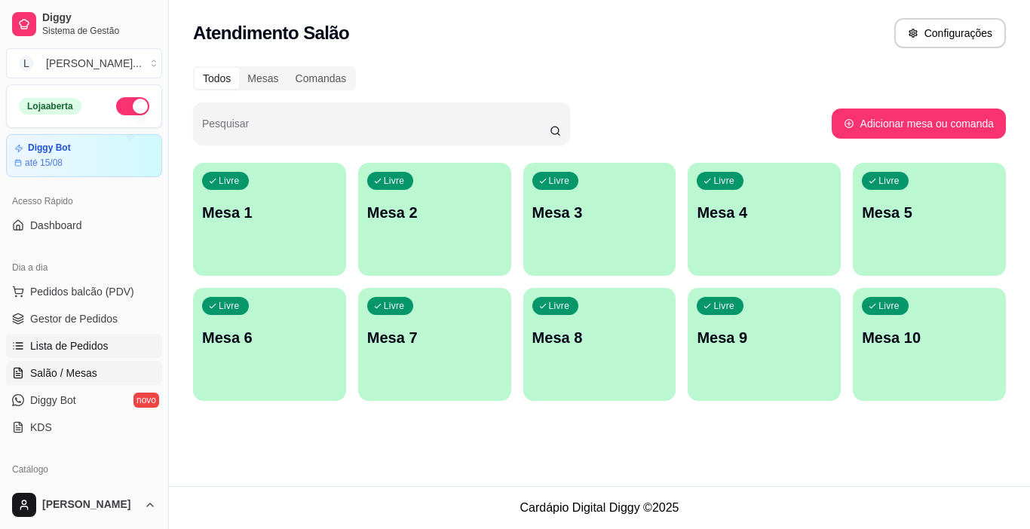
click at [69, 343] on span "Lista de Pedidos" at bounding box center [69, 346] width 78 height 15
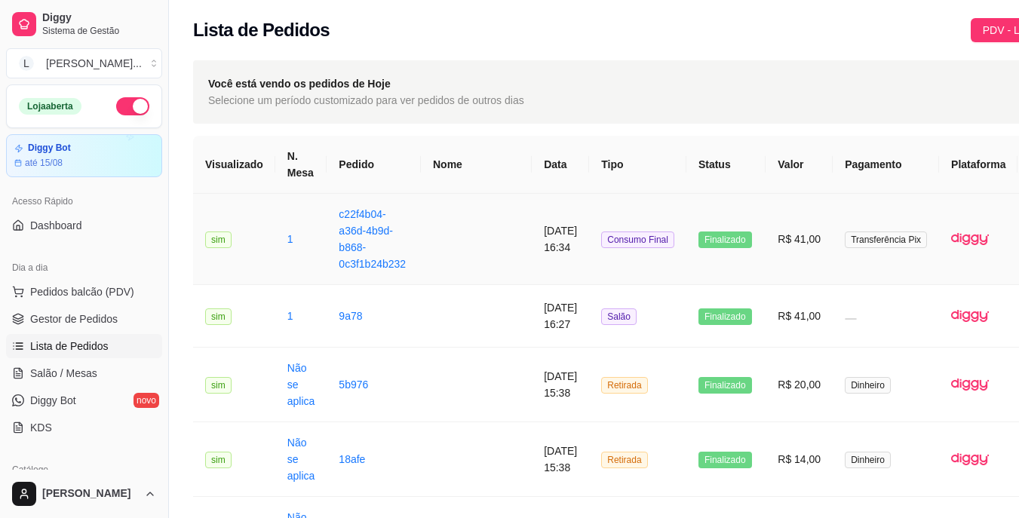
click at [196, 275] on td "sim" at bounding box center [234, 239] width 82 height 91
click at [95, 290] on span "Pedidos balcão (PDV)" at bounding box center [82, 291] width 104 height 15
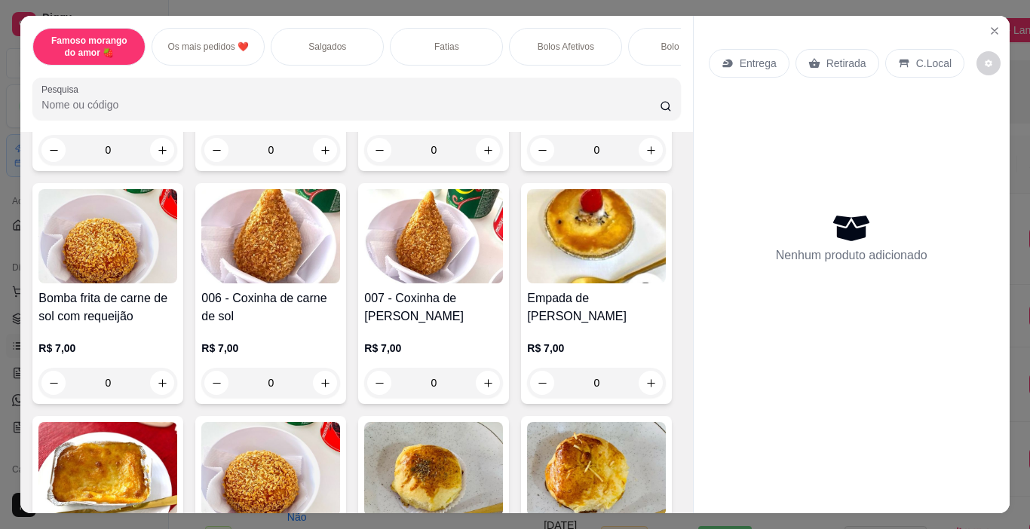
scroll to position [754, 0]
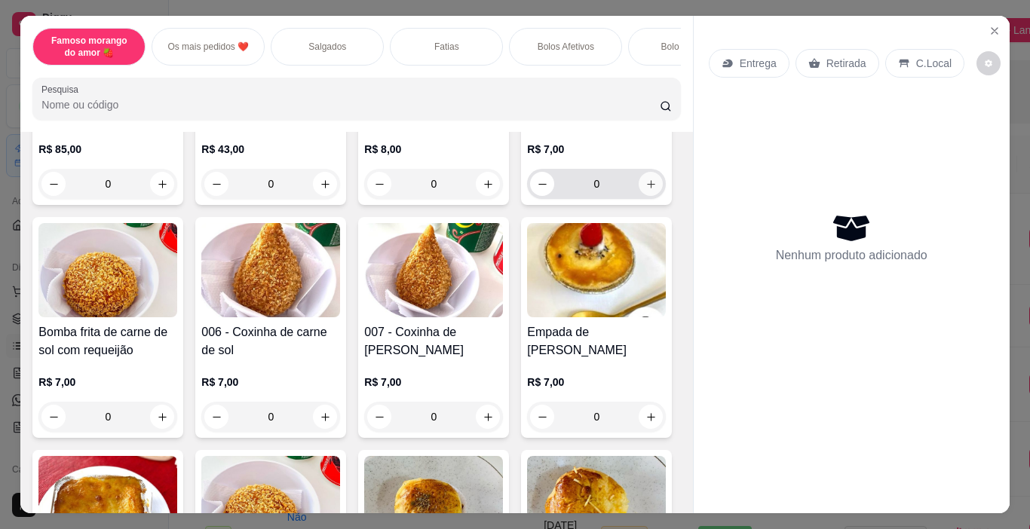
click at [646, 190] on icon "increase-product-quantity" at bounding box center [651, 184] width 11 height 11
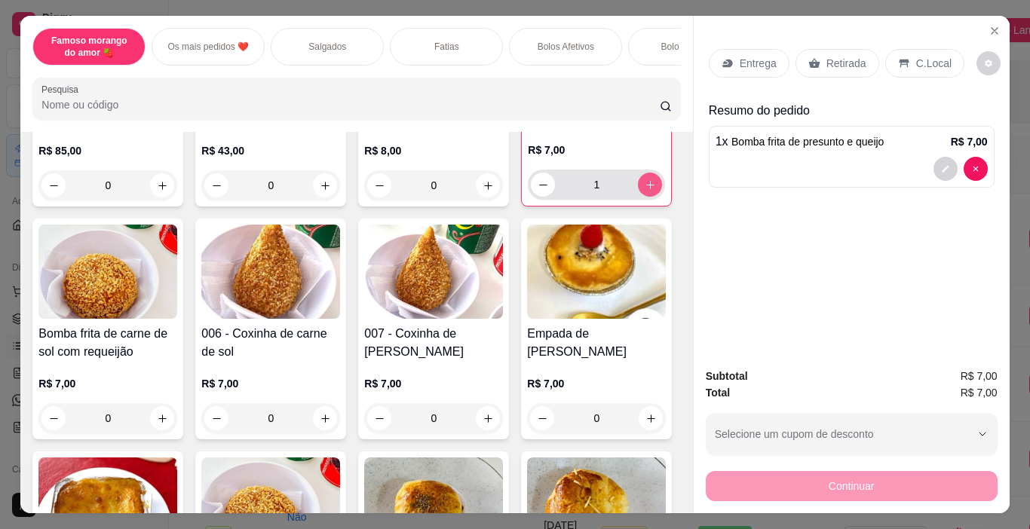
type input "1"
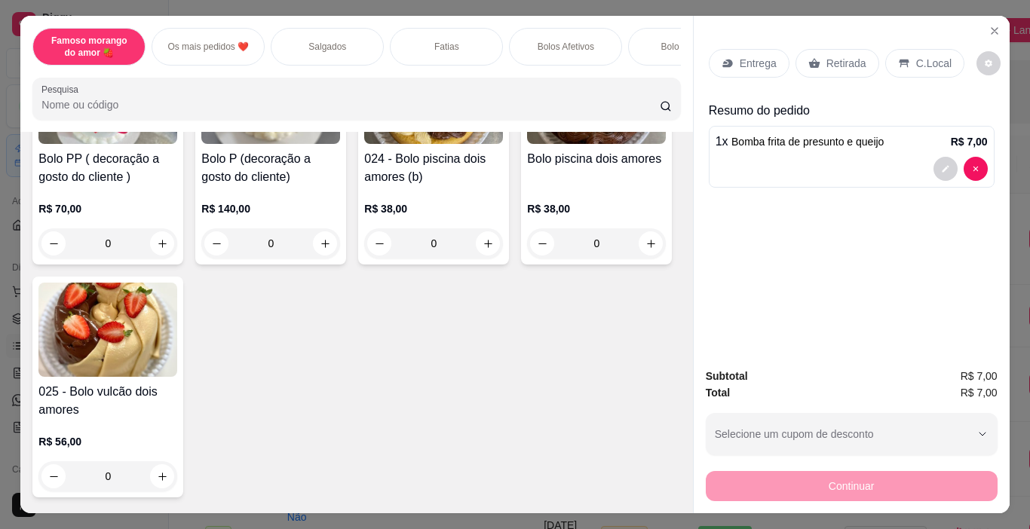
scroll to position [1735, 0]
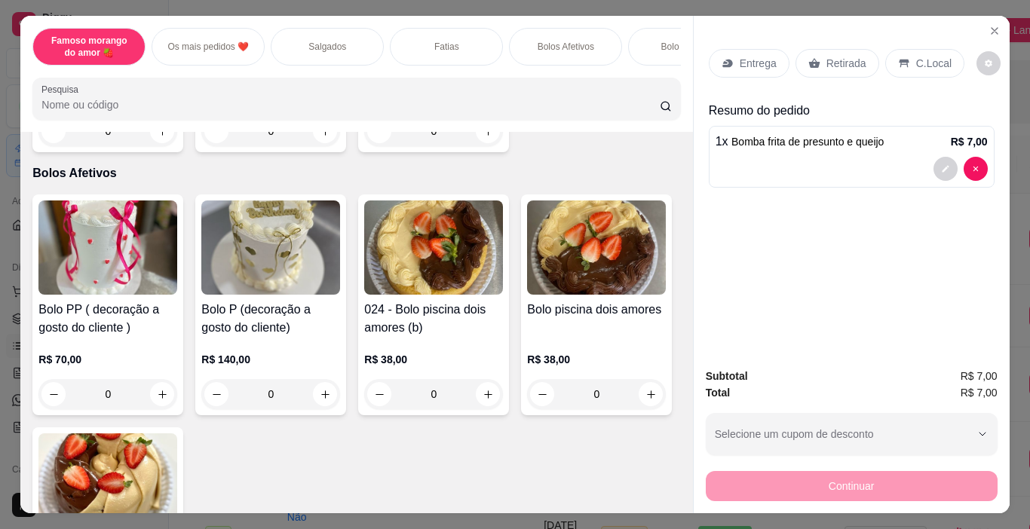
type input "1"
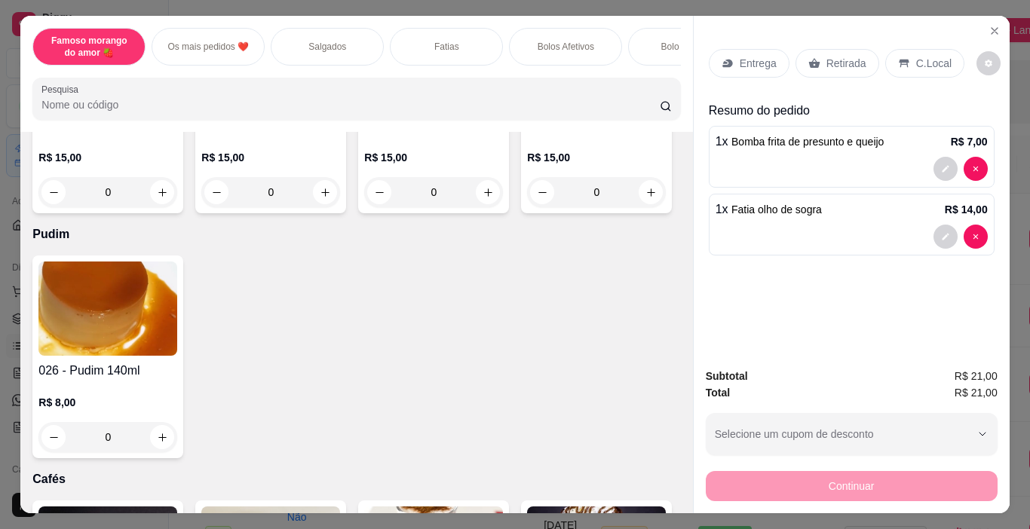
scroll to position [3696, 0]
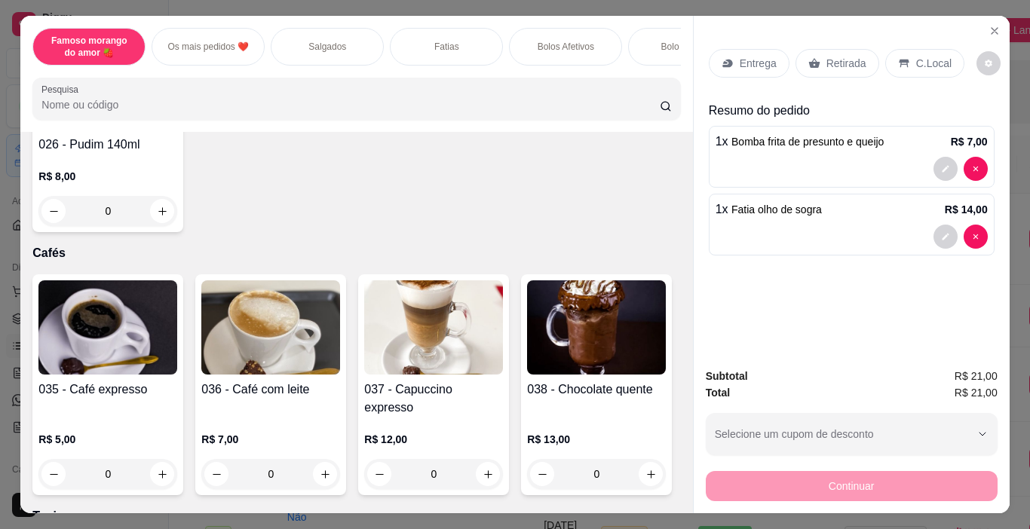
type input "1"
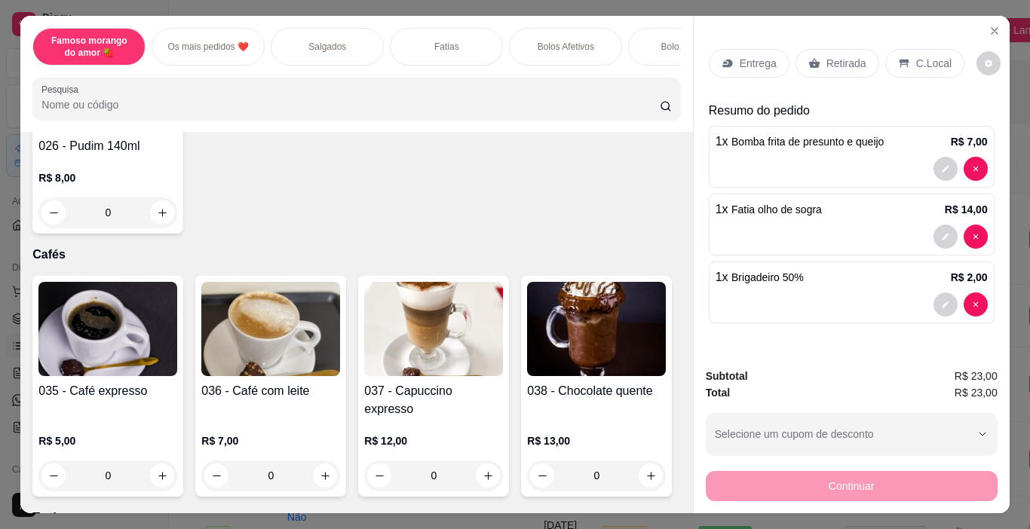
type input "1"
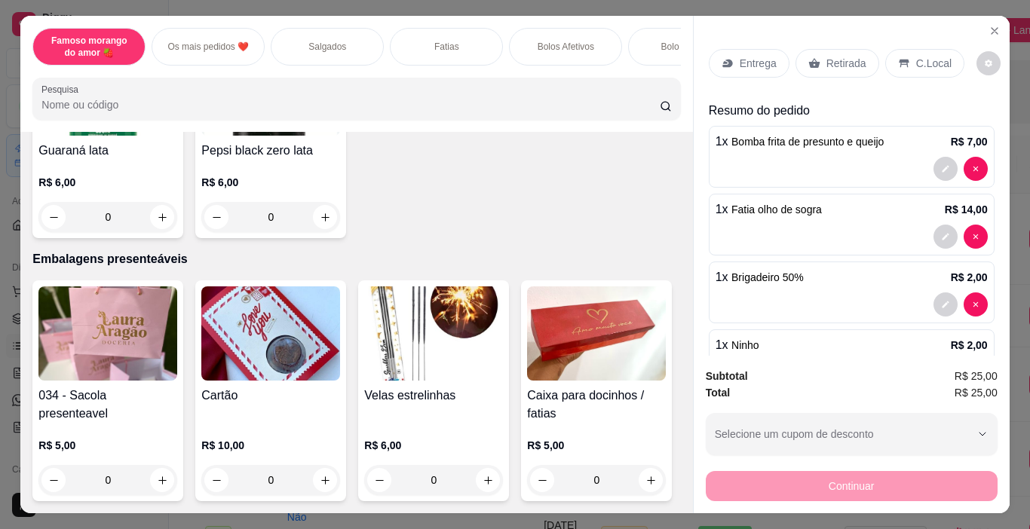
scroll to position [7390, 0]
click at [324, 8] on icon "increase-product-quantity" at bounding box center [325, 2] width 11 height 11
type input "1"
click at [827, 58] on p "Retirada" at bounding box center [847, 63] width 40 height 15
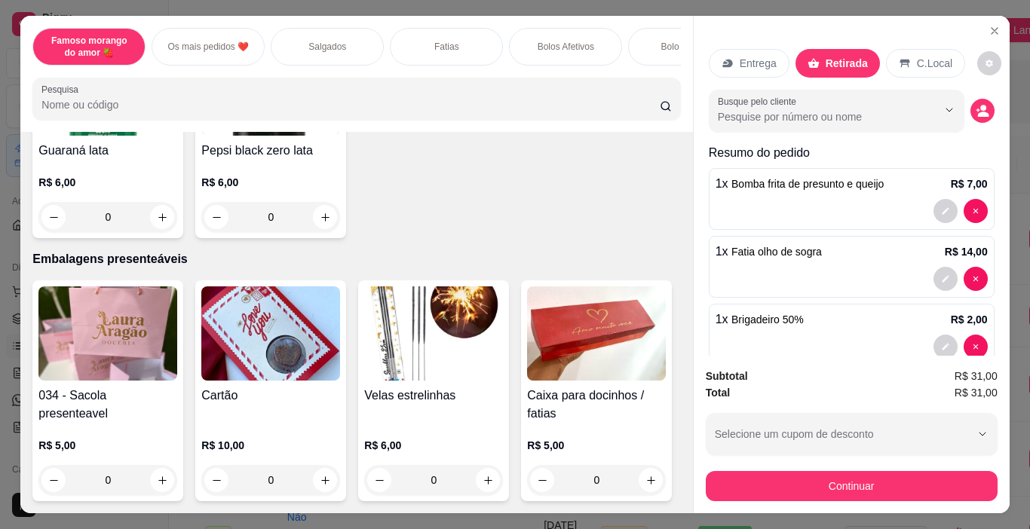
click at [849, 475] on button "Continuar" at bounding box center [852, 486] width 292 height 30
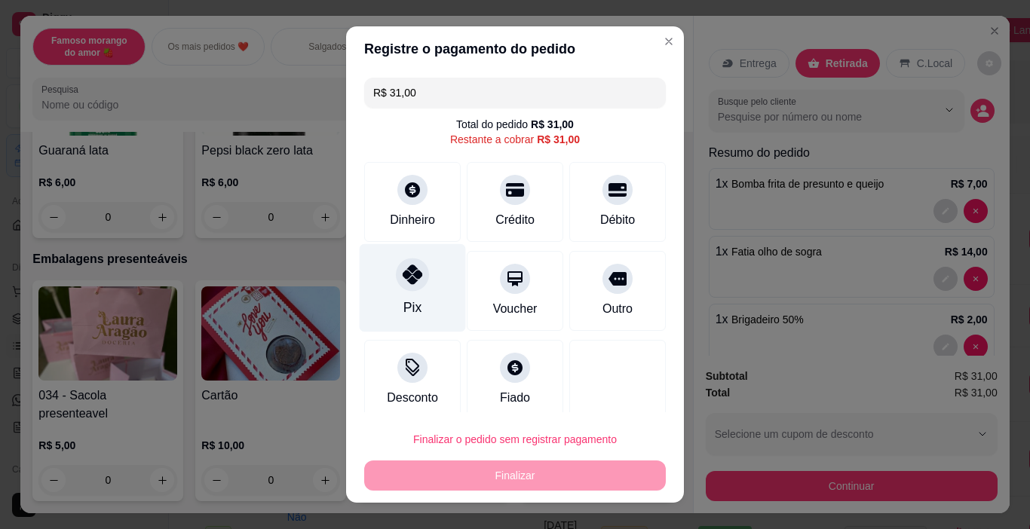
click at [386, 311] on div "Pix" at bounding box center [413, 288] width 106 height 88
type input "R$ 0,00"
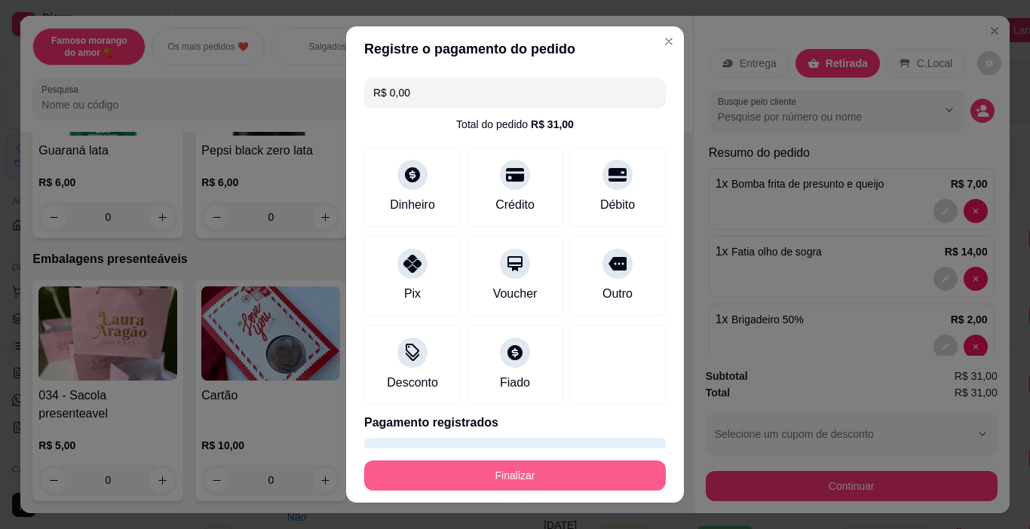
click at [491, 467] on button "Finalizar" at bounding box center [515, 476] width 302 height 30
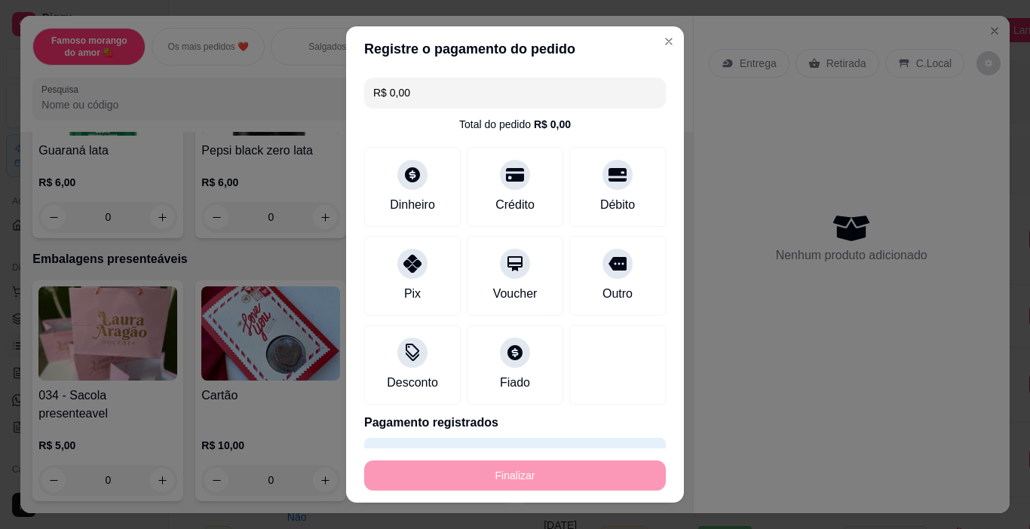
type input "0"
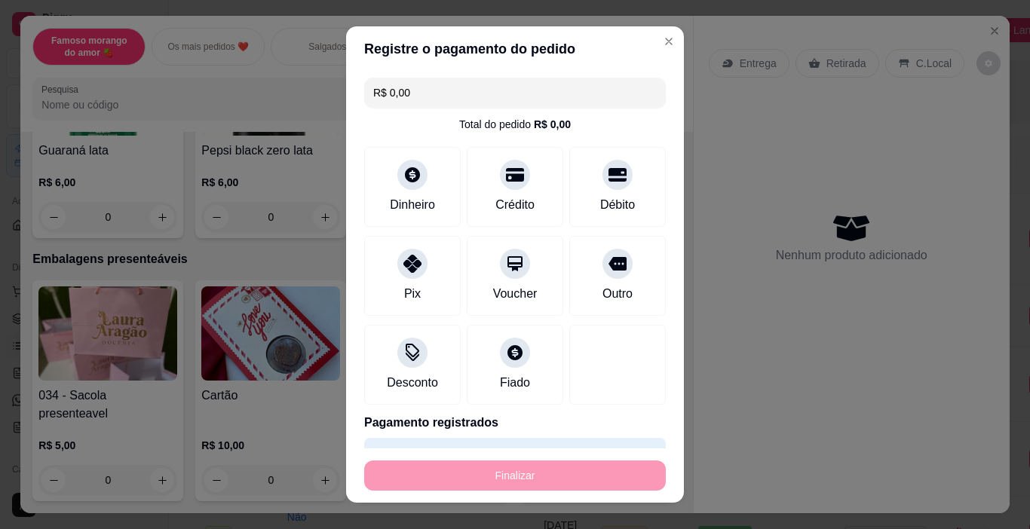
type input "-R$ 31,00"
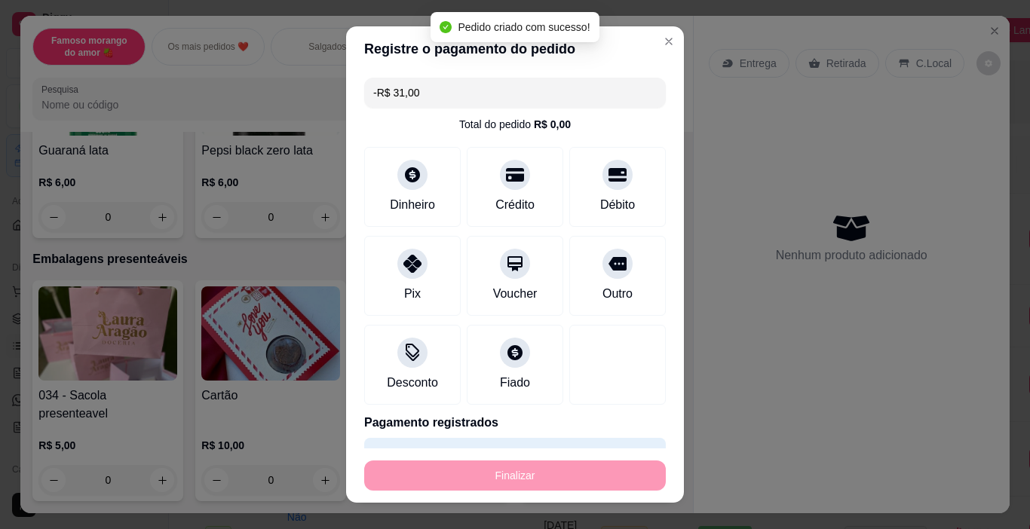
scroll to position [7385, 0]
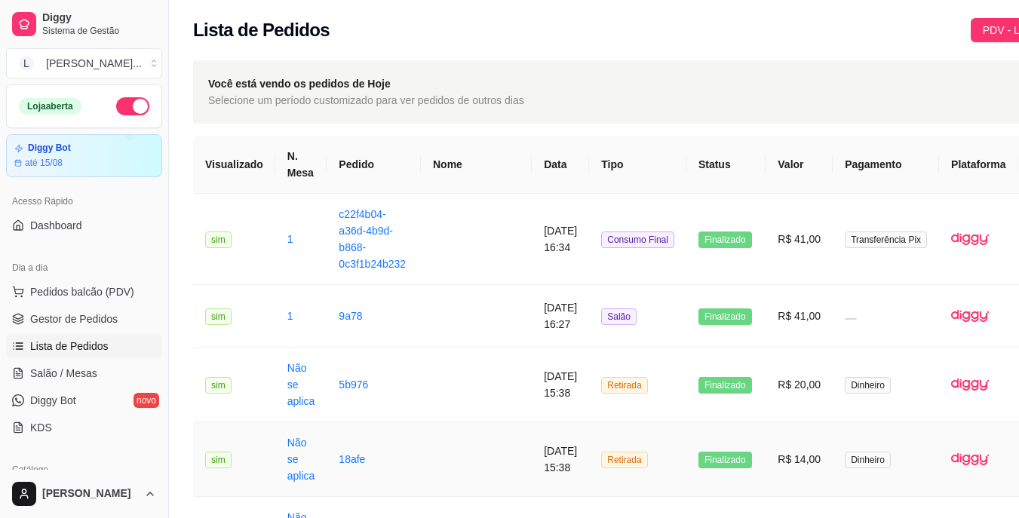
drag, startPoint x: 408, startPoint y: 482, endPoint x: 619, endPoint y: 51, distance: 479.6
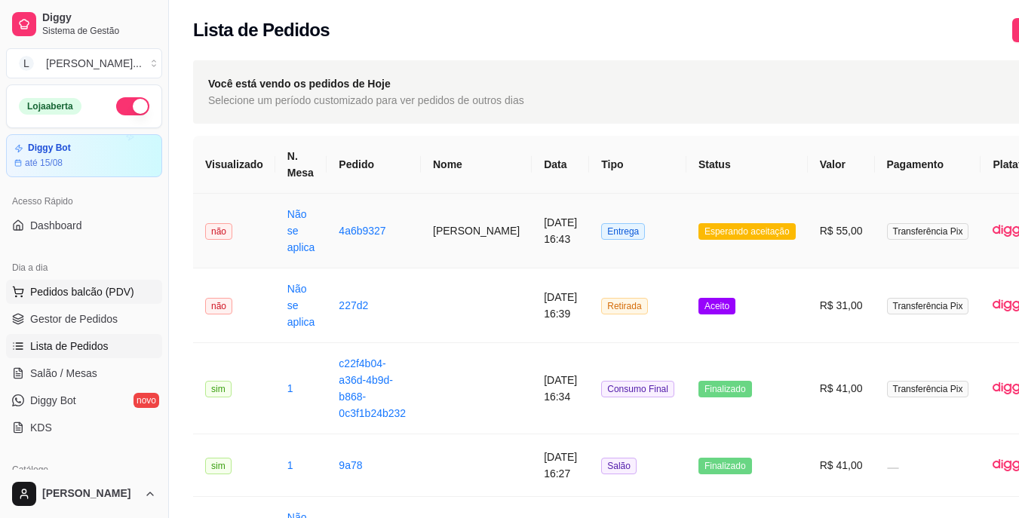
click at [83, 292] on span "Pedidos balcão (PDV)" at bounding box center [82, 291] width 104 height 15
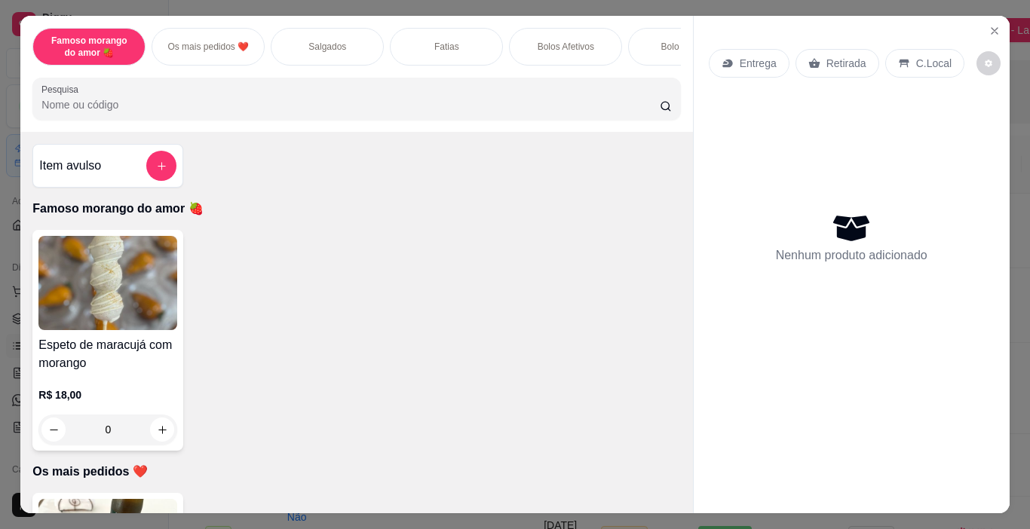
click at [302, 37] on div "Salgados" at bounding box center [327, 47] width 113 height 38
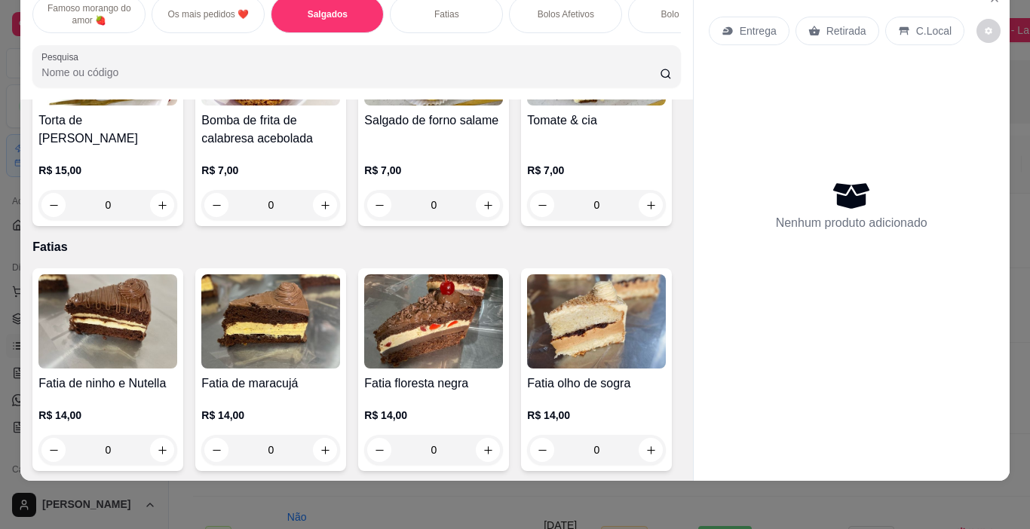
scroll to position [1180, 0]
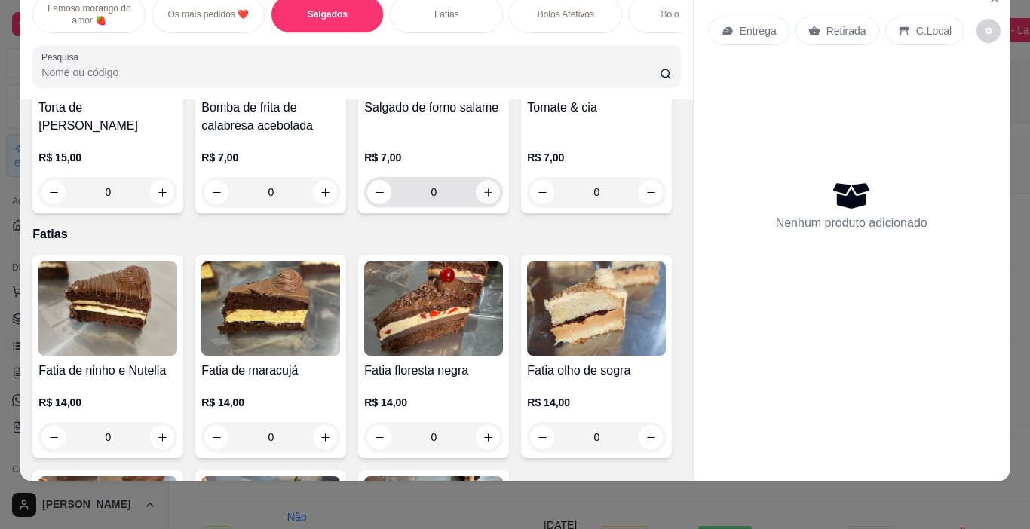
click at [483, 198] on icon "increase-product-quantity" at bounding box center [488, 192] width 11 height 11
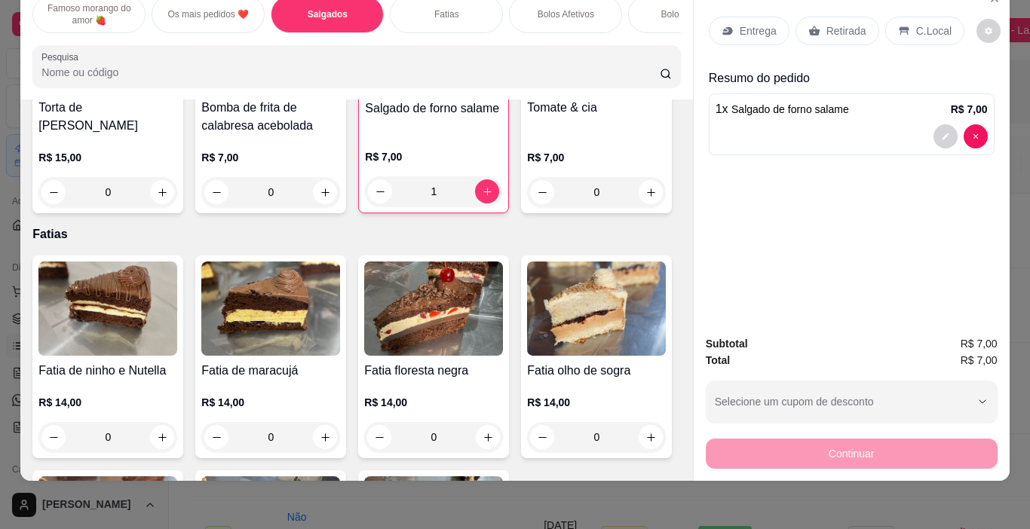
type input "1"
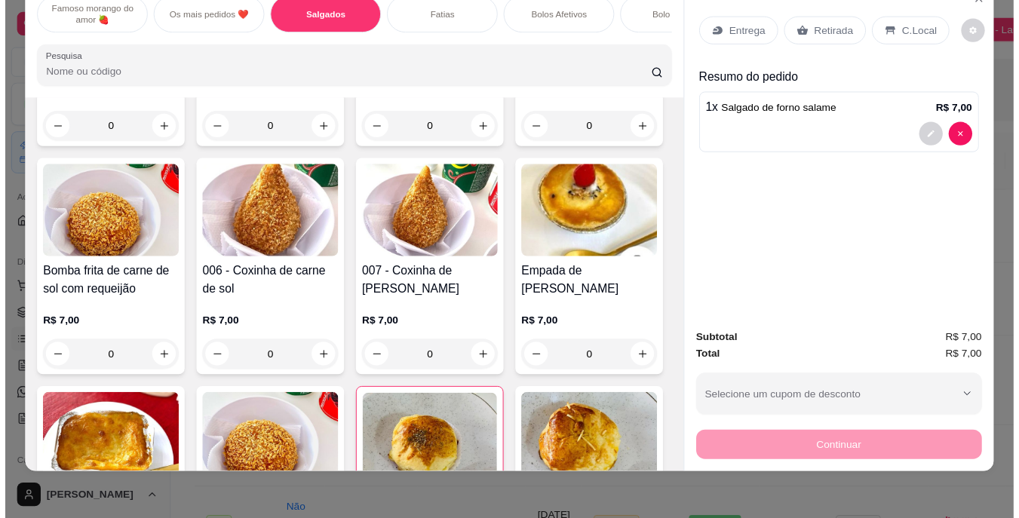
scroll to position [727, 0]
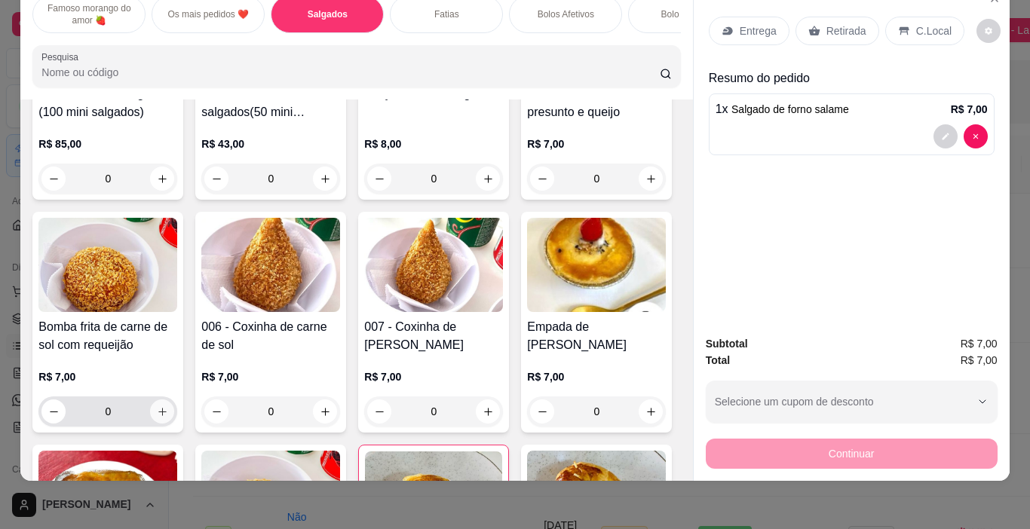
click at [174, 413] on button "increase-product-quantity" at bounding box center [162, 412] width 24 height 24
type input "1"
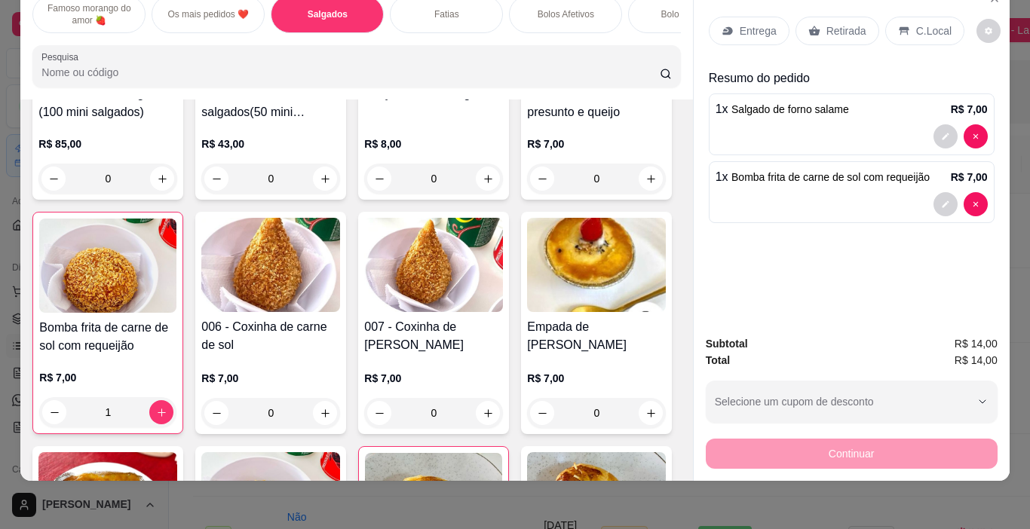
click at [814, 18] on div "Retirada" at bounding box center [838, 31] width 84 height 29
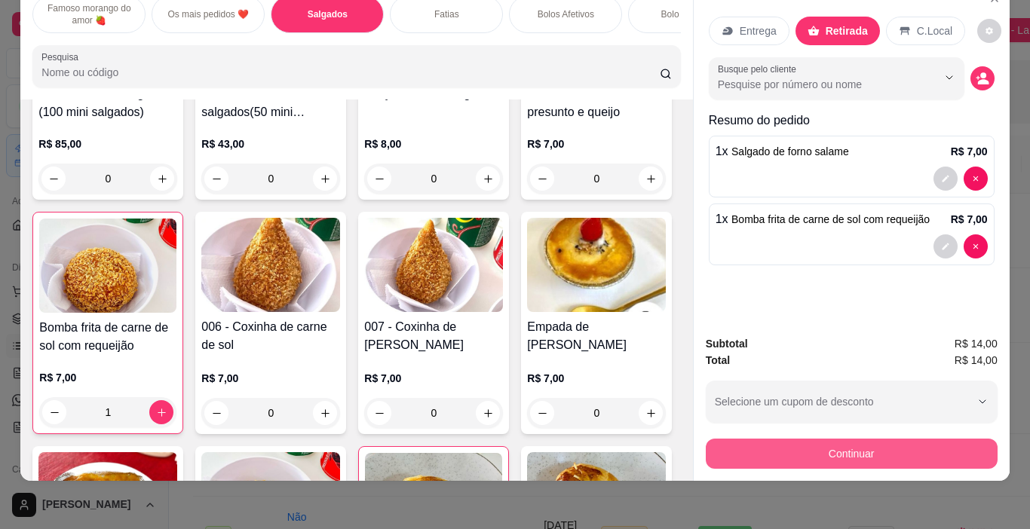
click at [845, 439] on button "Continuar" at bounding box center [852, 454] width 292 height 30
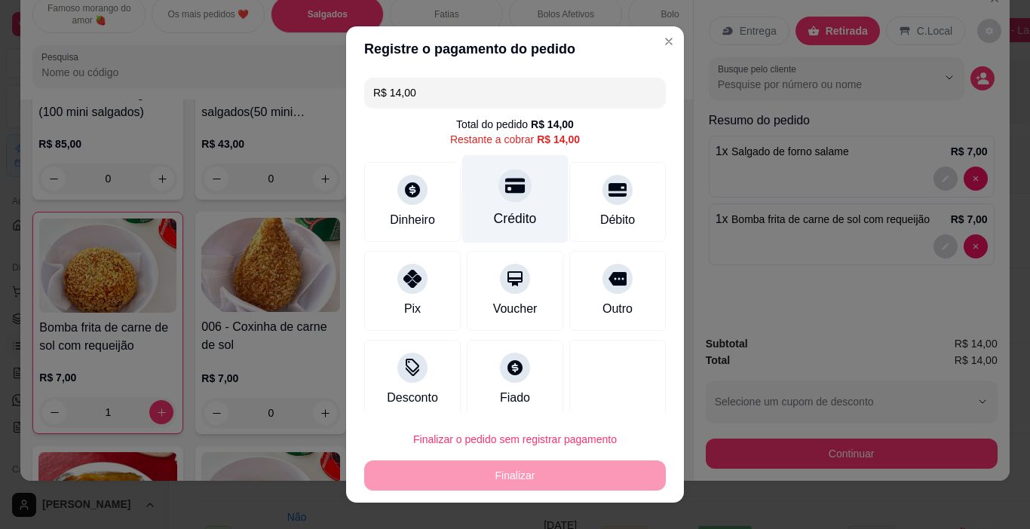
click at [499, 211] on div "Crédito" at bounding box center [515, 219] width 43 height 20
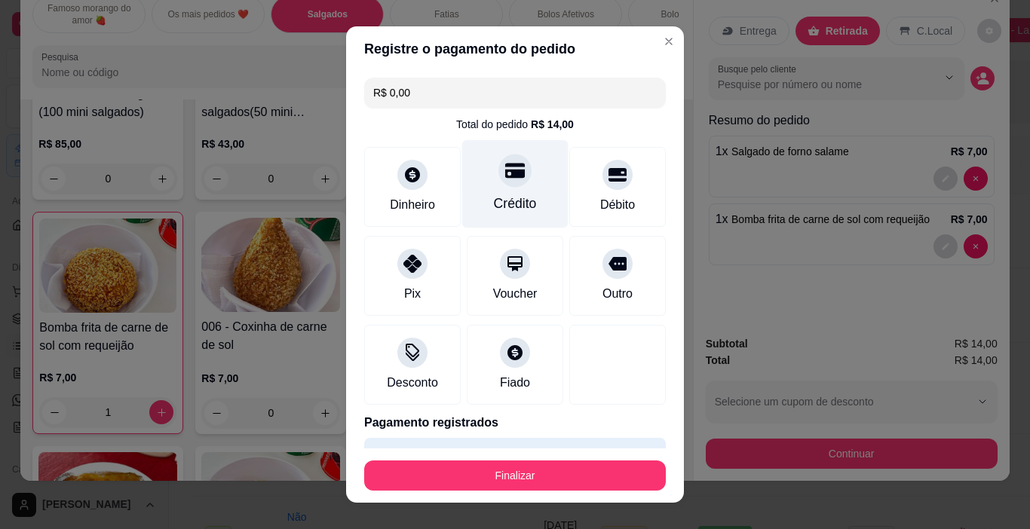
type input "R$ 0,00"
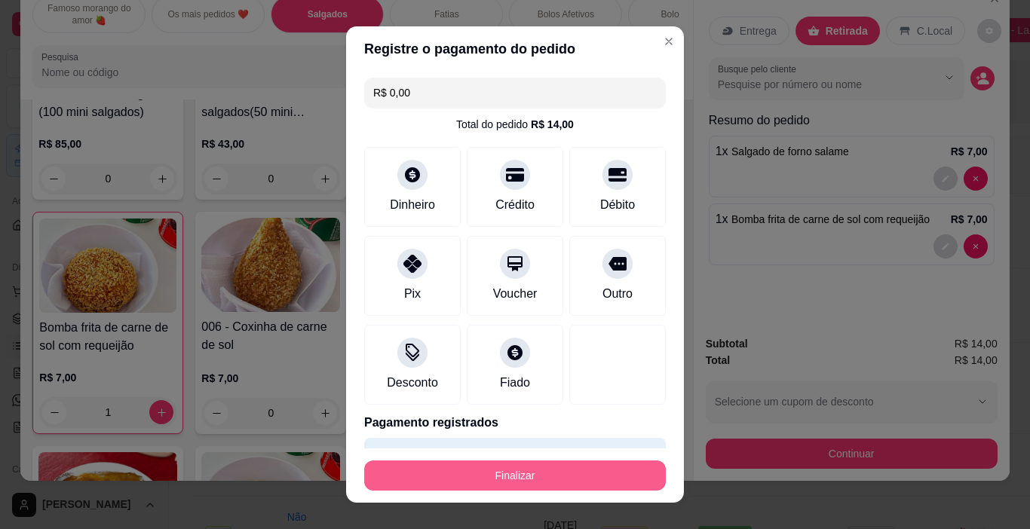
click at [530, 476] on button "Finalizar" at bounding box center [515, 476] width 302 height 30
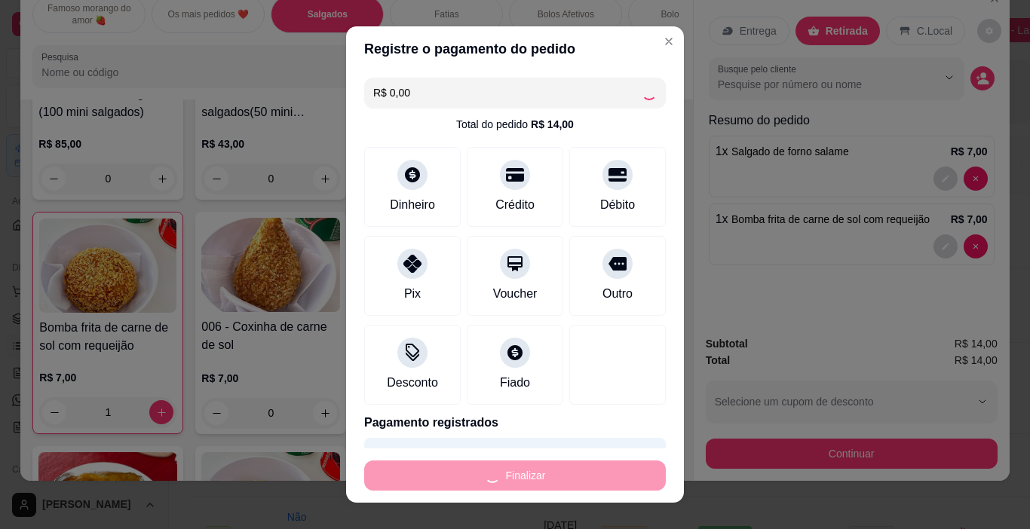
type input "0"
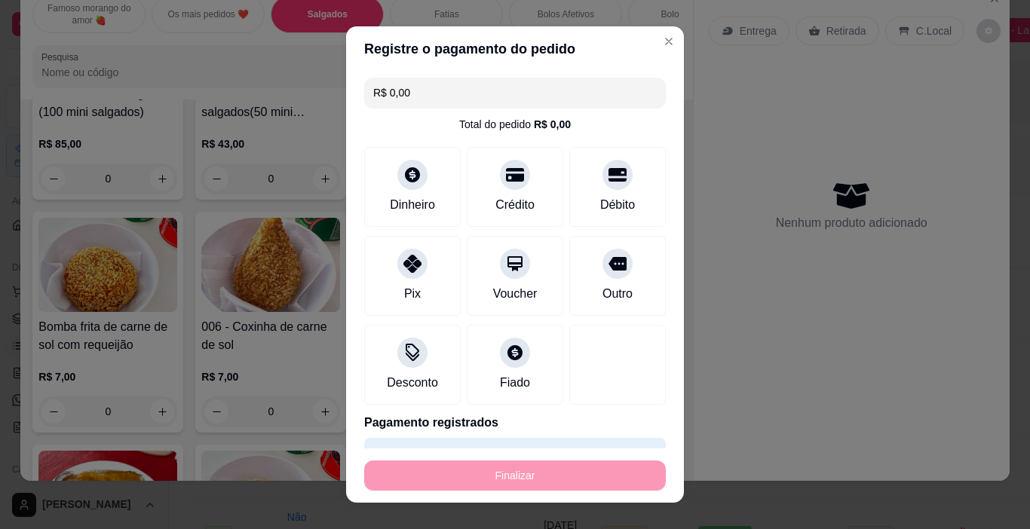
type input "-R$ 14,00"
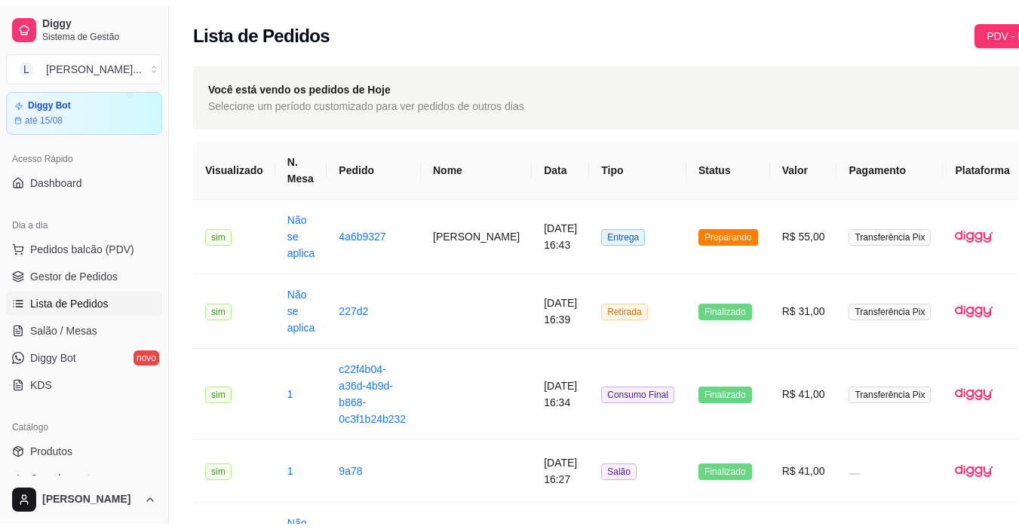
scroll to position [75, 0]
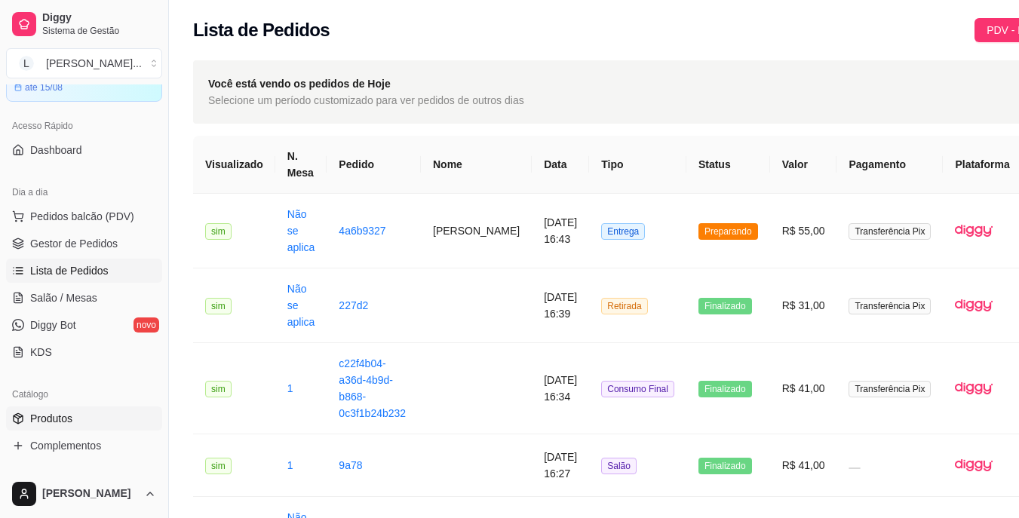
click at [78, 413] on link "Produtos" at bounding box center [84, 419] width 156 height 24
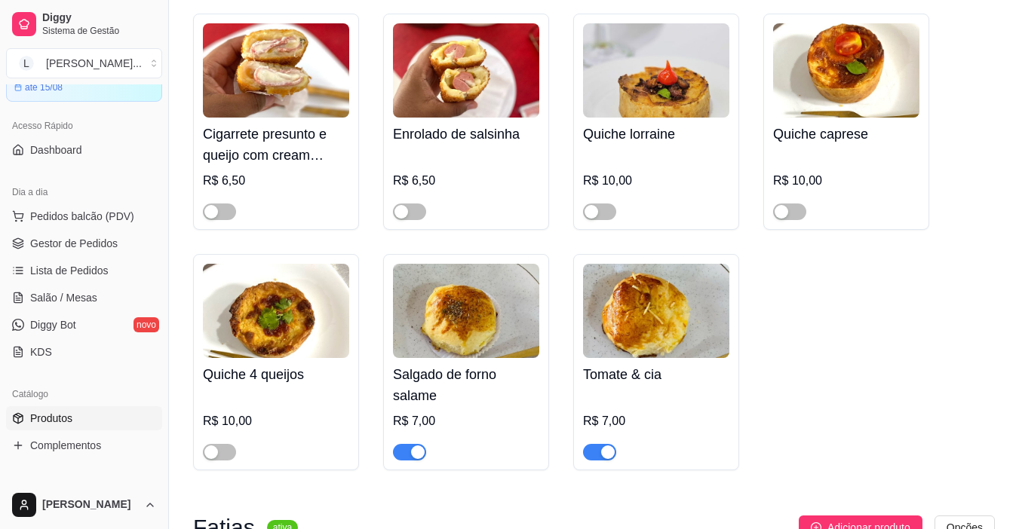
scroll to position [2941, 0]
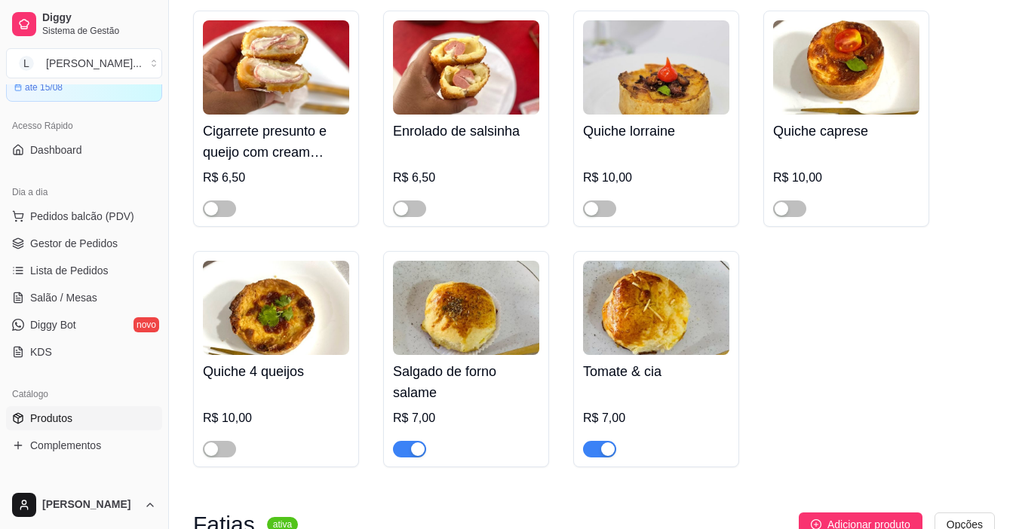
click at [405, 441] on span "button" at bounding box center [409, 449] width 33 height 17
click at [600, 441] on span "button" at bounding box center [599, 449] width 33 height 17
